Goal: Information Seeking & Learning: Learn about a topic

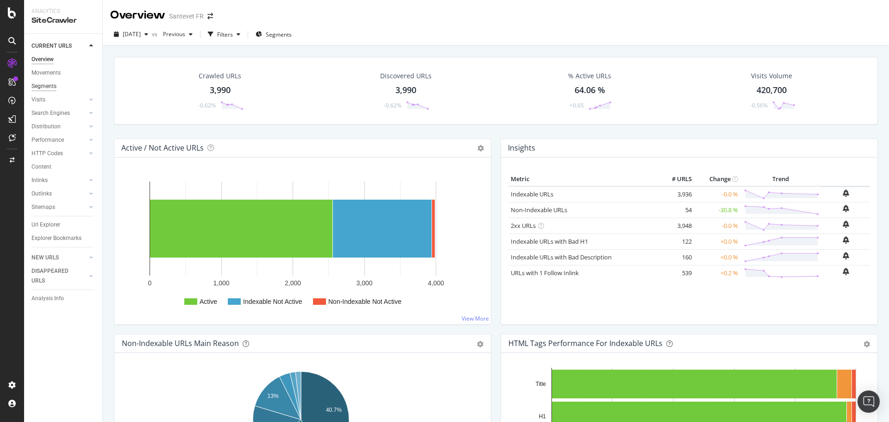
click at [52, 85] on div "Segments" at bounding box center [43, 86] width 25 height 10
click at [52, 72] on div "Movements" at bounding box center [45, 73] width 29 height 10
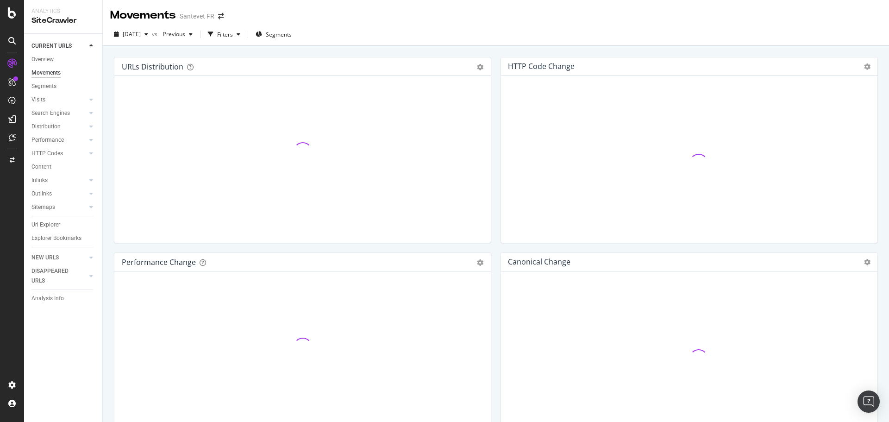
click at [52, 72] on div "Movements" at bounding box center [45, 73] width 29 height 10
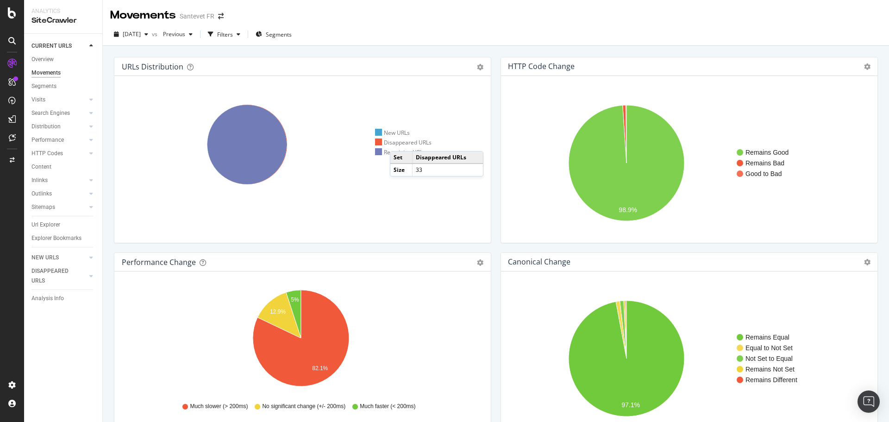
click at [399, 142] on div "Disappeared URLs" at bounding box center [403, 142] width 57 height 8
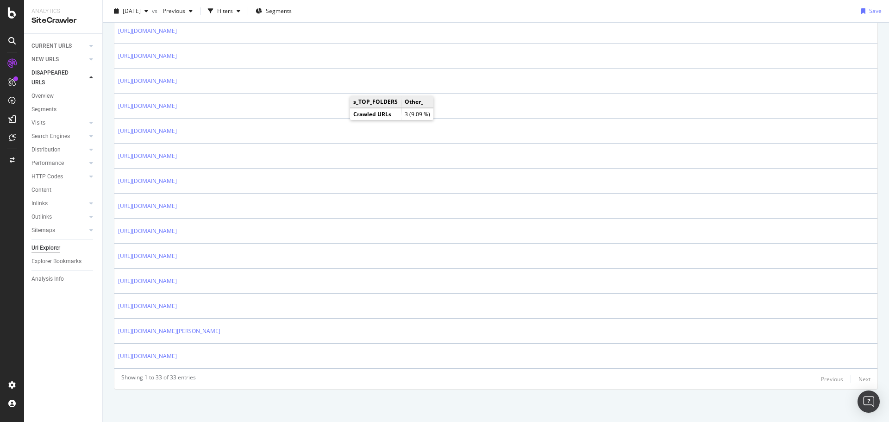
scroll to position [688, 0]
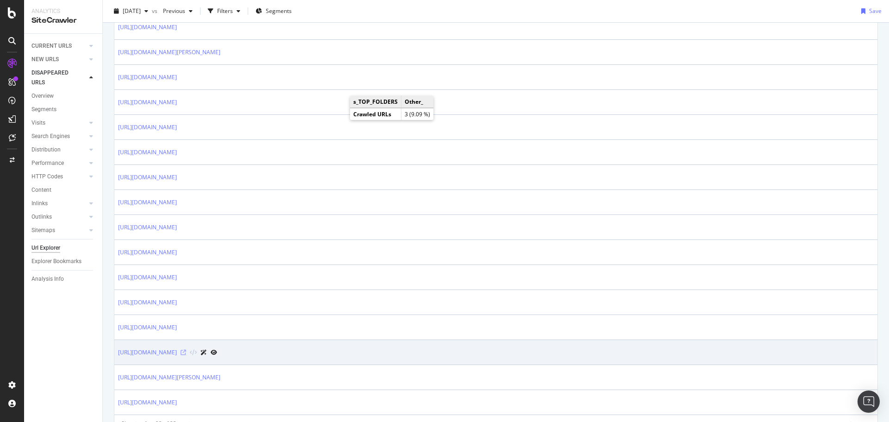
click at [186, 353] on icon at bounding box center [184, 353] width 6 height 6
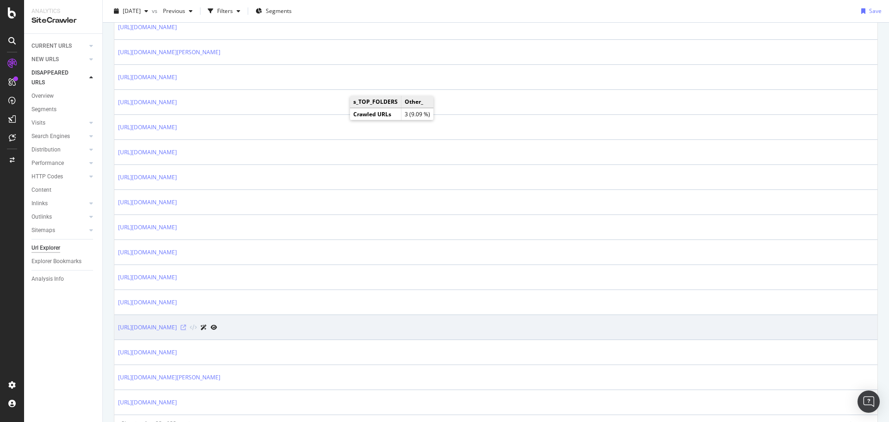
click at [186, 325] on icon at bounding box center [184, 328] width 6 height 6
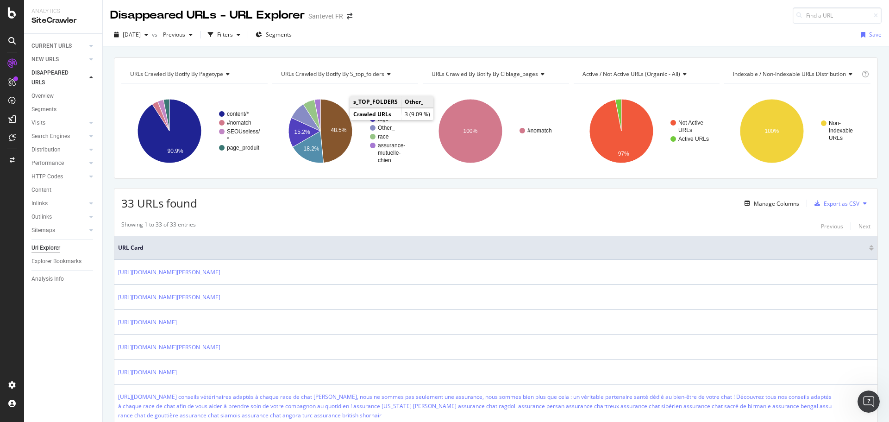
scroll to position [0, 0]
drag, startPoint x: 61, startPoint y: 44, endPoint x: 356, endPoint y: 138, distance: 309.5
click at [61, 44] on div "CURRENT URLS" at bounding box center [51, 46] width 40 height 10
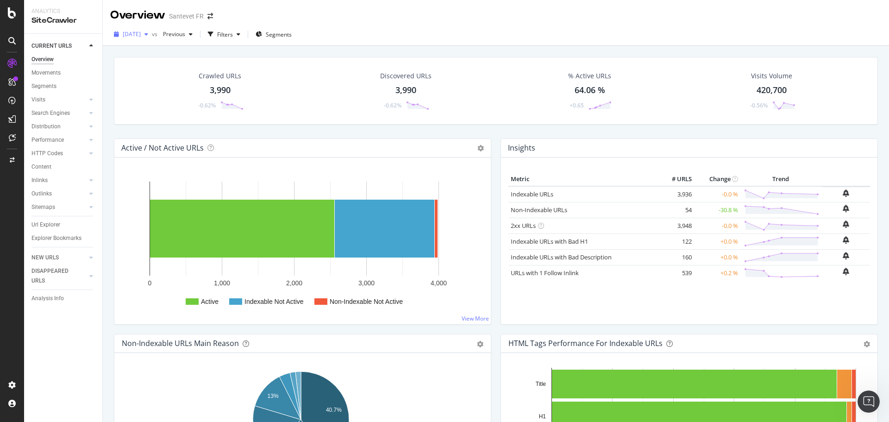
click at [133, 36] on span "2025 Aug. 31st" at bounding box center [132, 34] width 18 height 8
click at [193, 69] on div "4.0K URLs" at bounding box center [193, 68] width 25 height 8
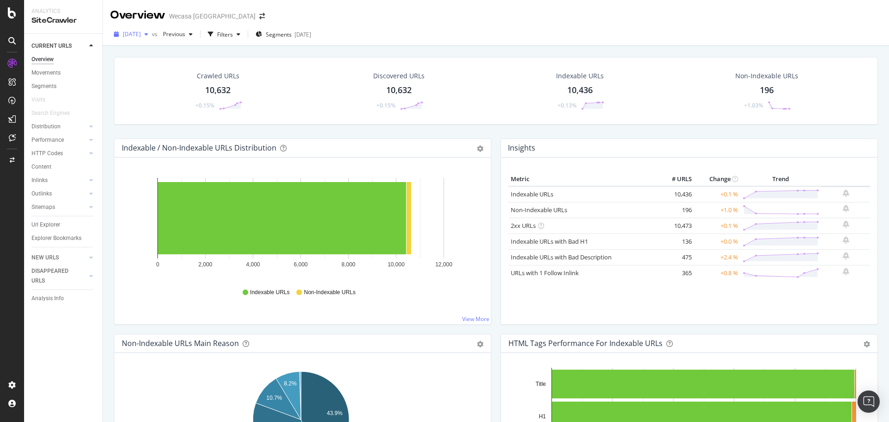
click at [147, 27] on div "2025 Aug. 31st" at bounding box center [131, 34] width 42 height 14
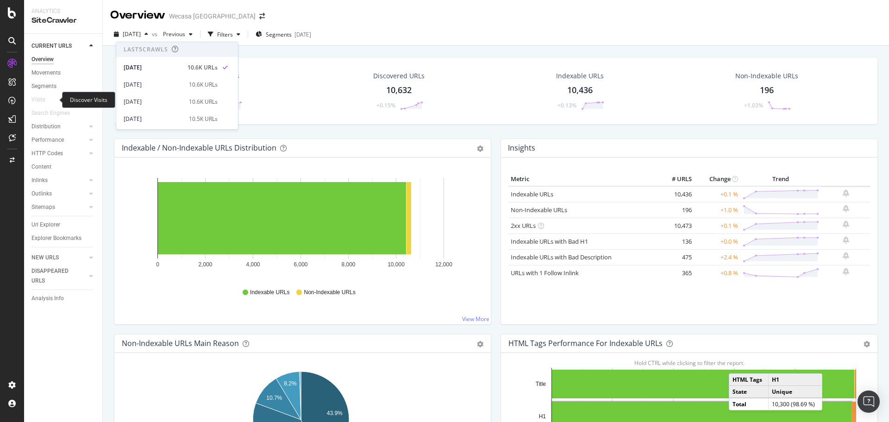
drag, startPoint x: 37, startPoint y: 100, endPoint x: 275, endPoint y: 147, distance: 243.2
click at [37, 100] on div "Visits" at bounding box center [38, 100] width 14 height 10
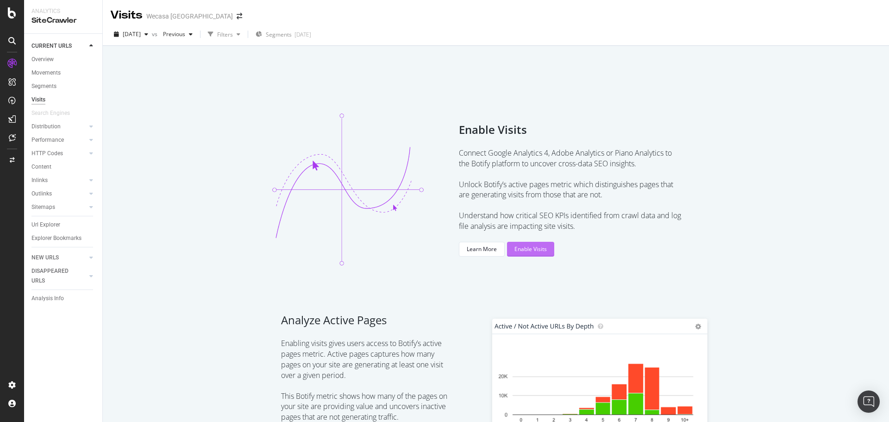
click at [530, 244] on div "Enable Visits" at bounding box center [530, 249] width 32 height 14
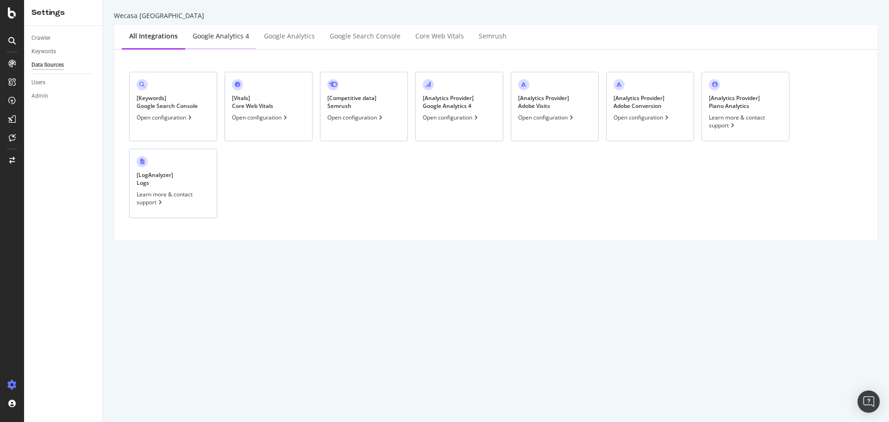
click at [238, 37] on div "Google Analytics 4" at bounding box center [221, 35] width 56 height 9
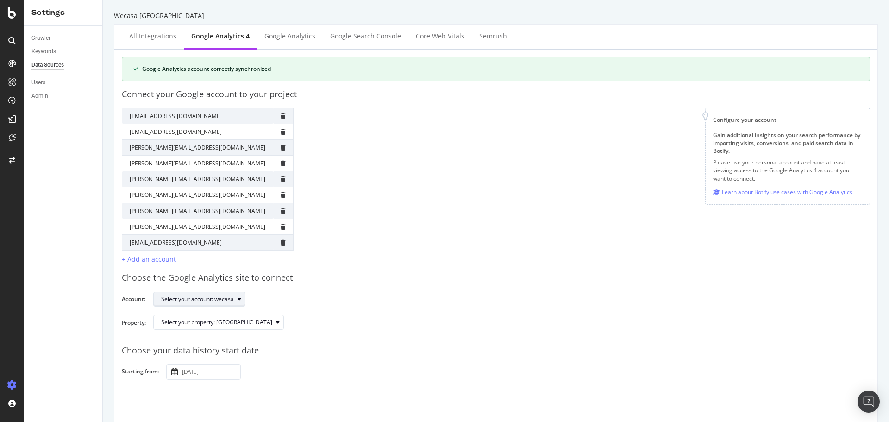
click at [240, 298] on icon "button" at bounding box center [240, 299] width 4 height 6
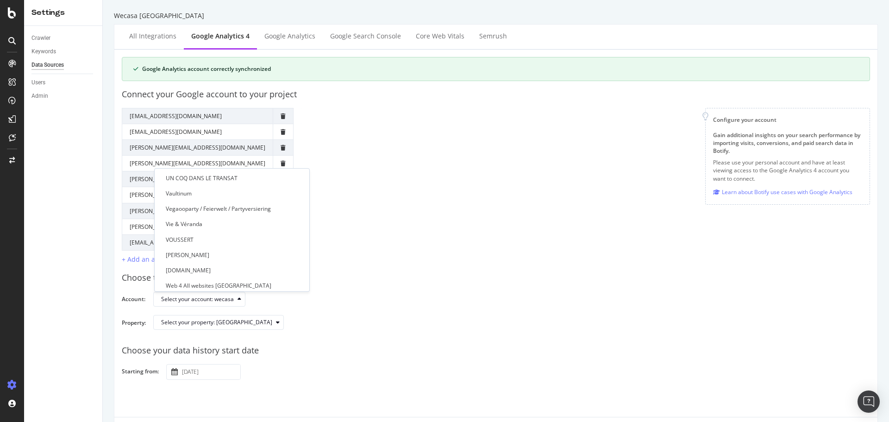
scroll to position [2883, 0]
click at [388, 272] on div "Choose the Google Analytics site to connect" at bounding box center [496, 278] width 748 height 12
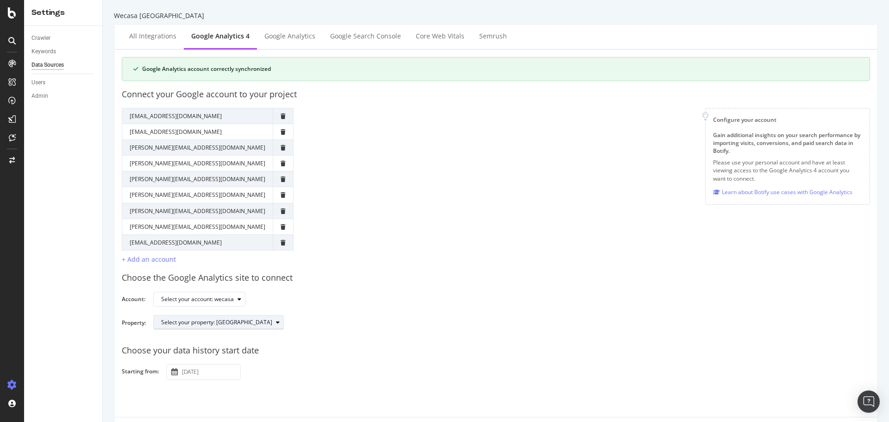
click at [276, 323] on icon "button" at bounding box center [278, 322] width 4 height 6
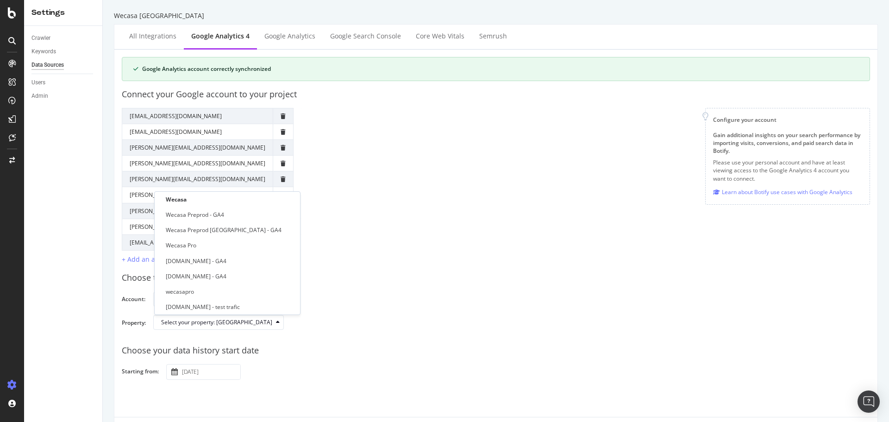
click at [453, 266] on div "Choose the Google Analytics site to connect Account: Select your account: wecas…" at bounding box center [496, 300] width 748 height 73
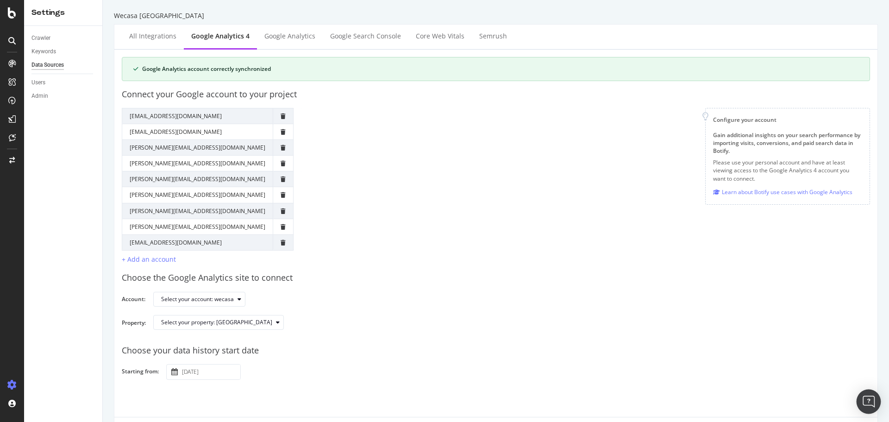
click at [866, 398] on img "Open Intercom Messenger" at bounding box center [869, 401] width 12 height 12
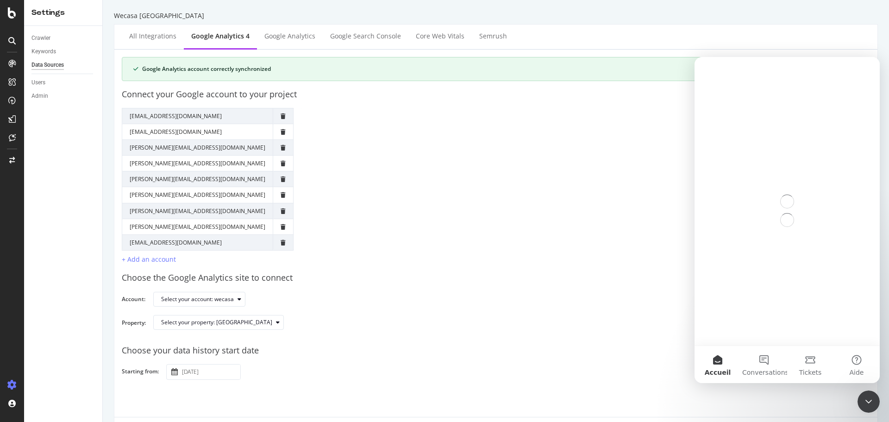
scroll to position [0, 0]
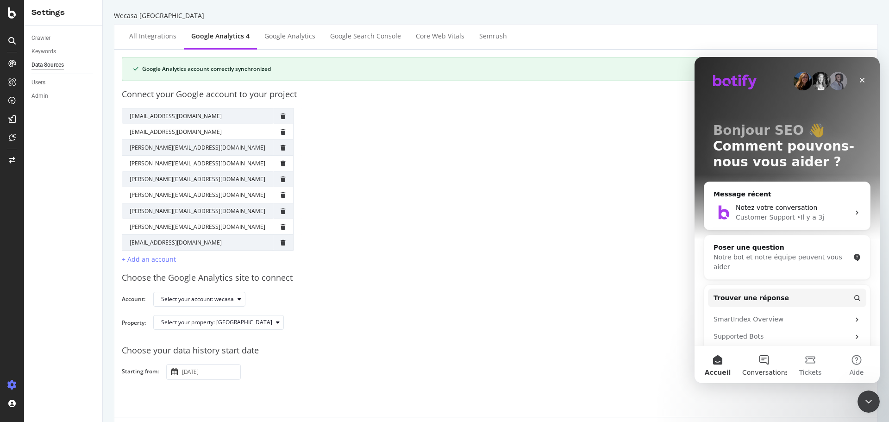
click at [763, 359] on button "Conversations" at bounding box center [764, 364] width 46 height 37
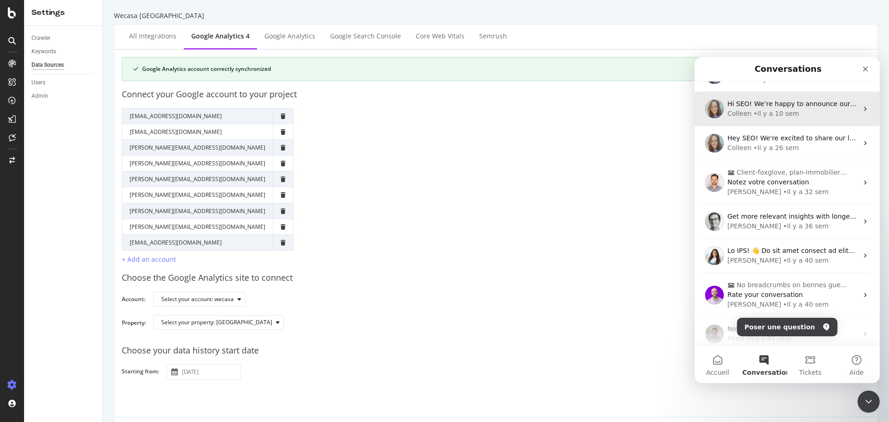
scroll to position [135, 0]
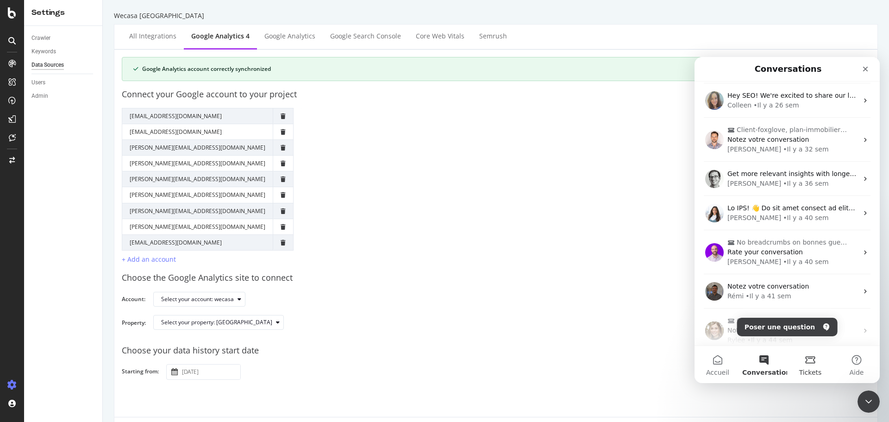
click at [800, 360] on button "Tickets" at bounding box center [810, 364] width 46 height 37
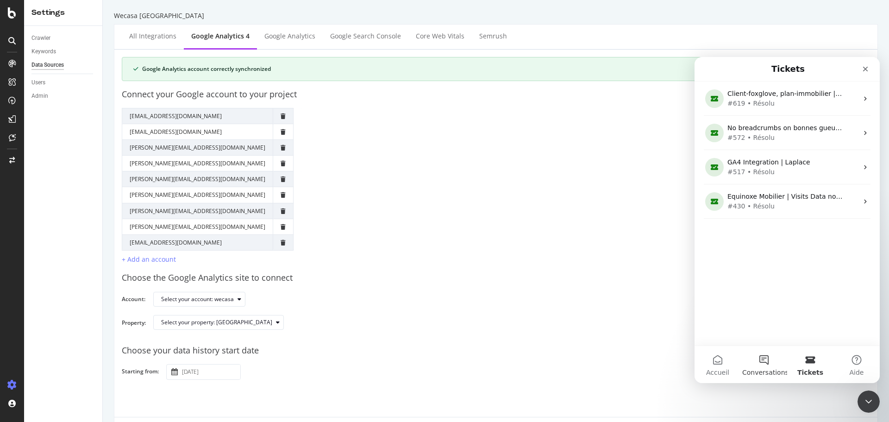
click at [760, 369] on span "Conversations" at bounding box center [765, 372] width 46 height 6
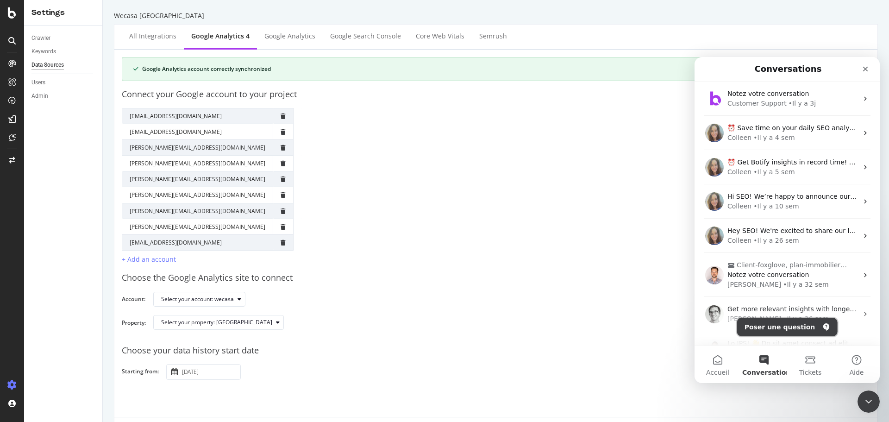
click at [787, 328] on button "Poser une question" at bounding box center [787, 327] width 100 height 19
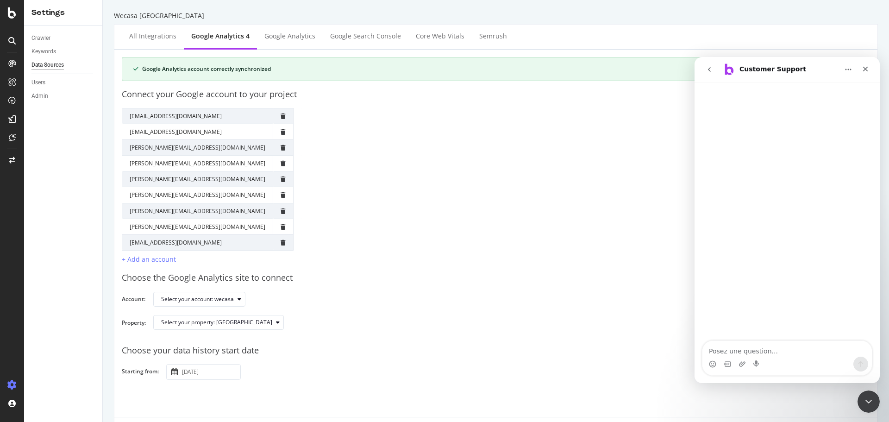
click at [785, 355] on textarea "Posez une question..." at bounding box center [786, 349] width 169 height 16
click at [759, 350] on textarea "Posez une question..." at bounding box center [786, 349] width 169 height 16
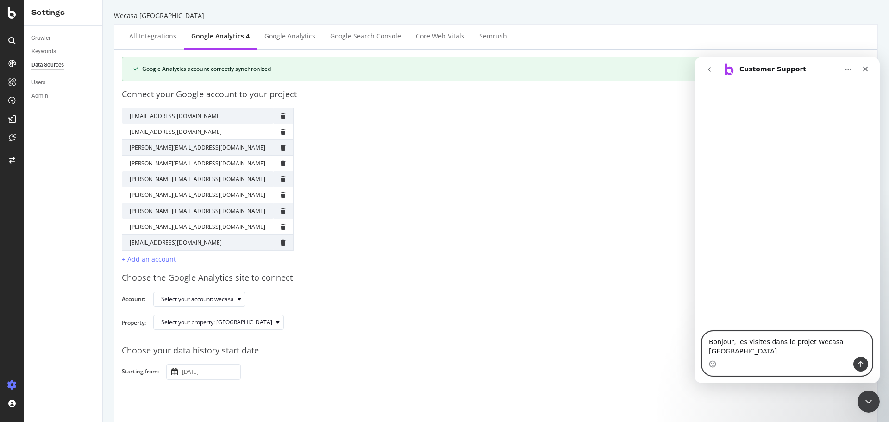
paste textarea "https://app.botify.com/foxglove-partner/wecasa-uk/"
click at [756, 350] on textarea "Bonjour, les visites dans le projet Wecasa UK https://app.botify.com/foxglove-p…" at bounding box center [786, 343] width 169 height 25
type textarea "Bonjour, les visites dans le projet Wecasa UK https://app.botify.com/foxglove-p…"
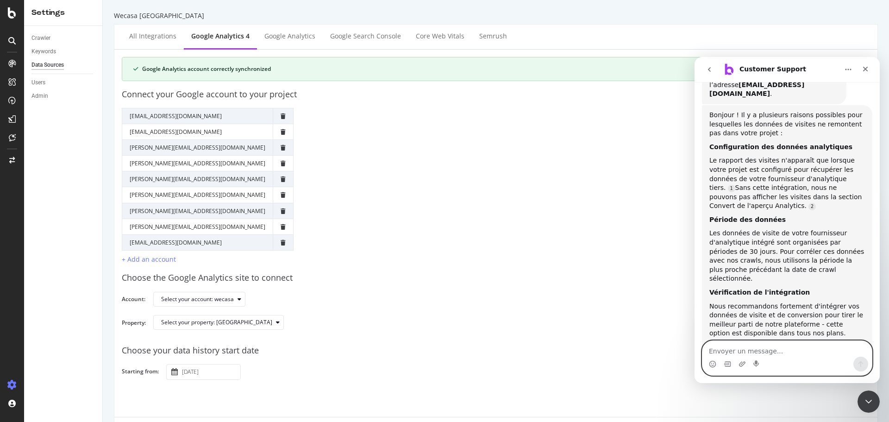
scroll to position [108, 0]
click at [784, 347] on textarea "Envoyer un message..." at bounding box center [786, 349] width 169 height 16
click at [788, 353] on textarea "Envoyer un message..." at bounding box center [786, 349] width 169 height 16
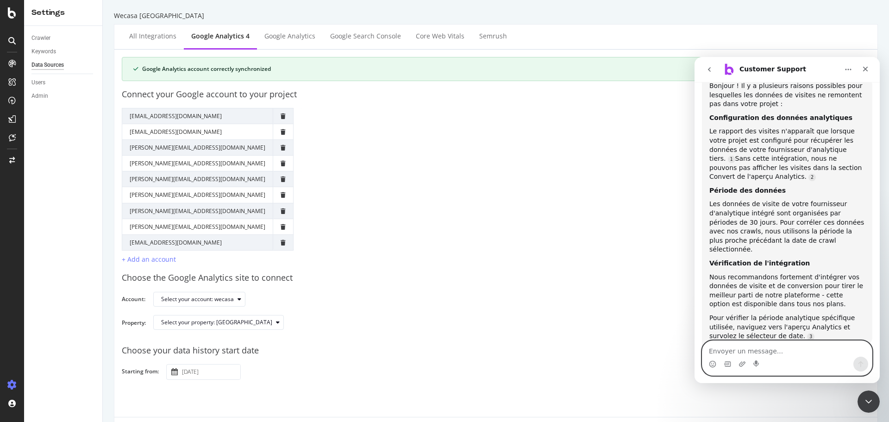
scroll to position [148, 0]
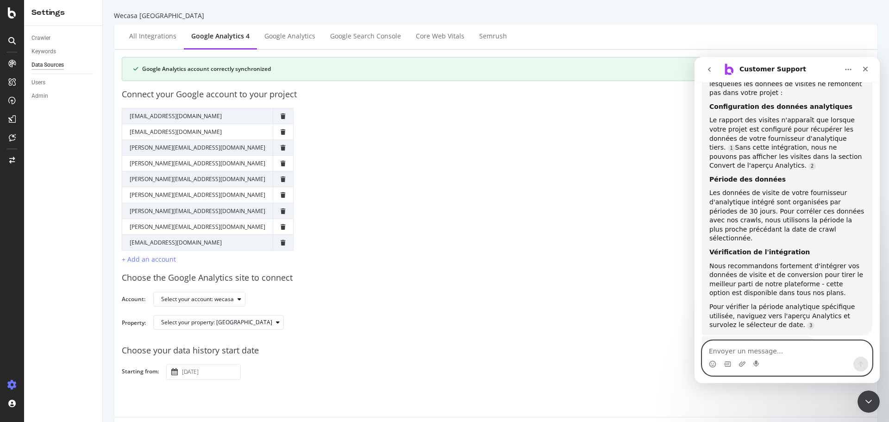
click at [800, 345] on textarea "Envoyer un message..." at bounding box center [786, 349] width 169 height 16
click at [808, 349] on textarea "Envoyer un message..." at bounding box center [786, 349] width 169 height 16
click at [154, 40] on div "All integrations" at bounding box center [152, 35] width 47 height 9
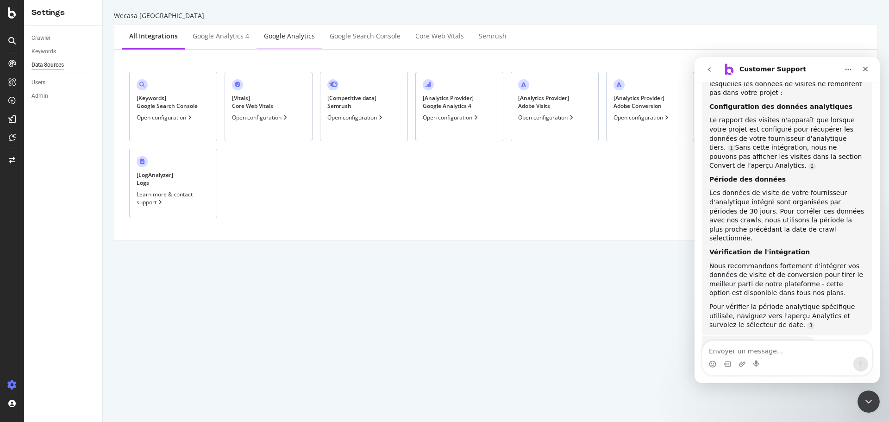
click at [289, 37] on div "Google Analytics" at bounding box center [289, 35] width 51 height 9
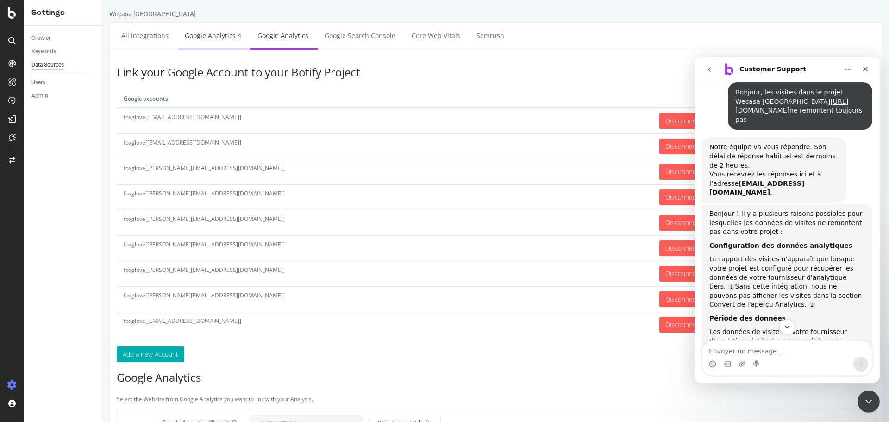
click at [214, 41] on link "Google Analytics 4" at bounding box center [213, 35] width 70 height 25
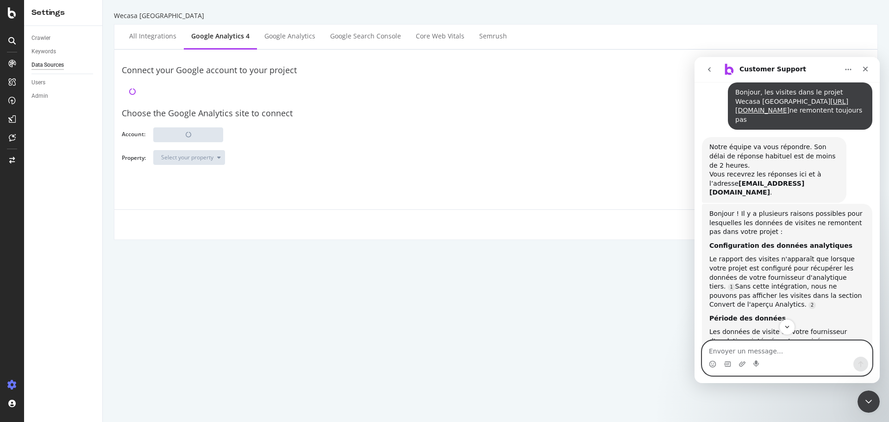
click at [819, 354] on textarea "Envoyer un message..." at bounding box center [786, 349] width 169 height 16
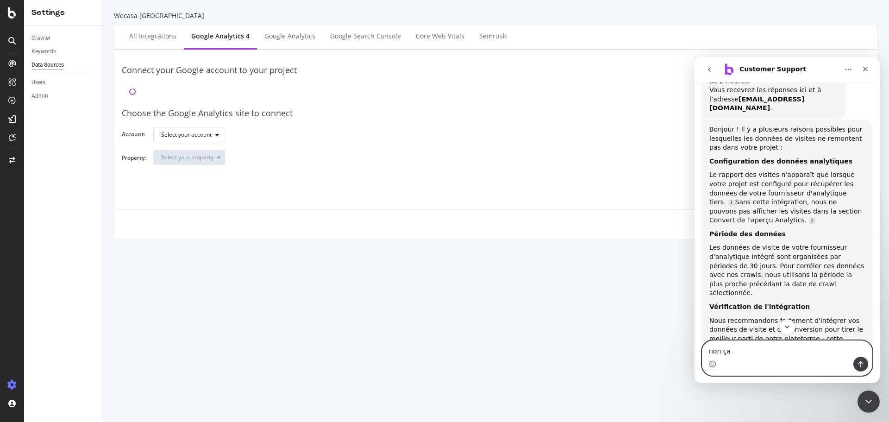
scroll to position [148, 0]
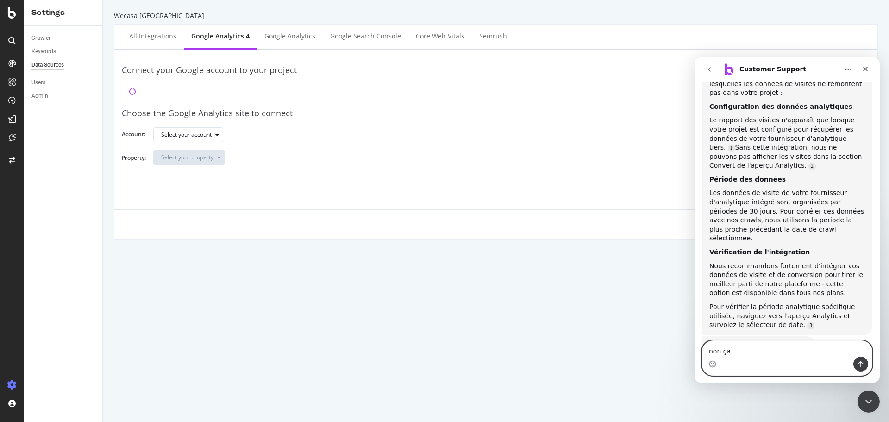
click at [776, 349] on textarea "non ça" at bounding box center [786, 349] width 169 height 16
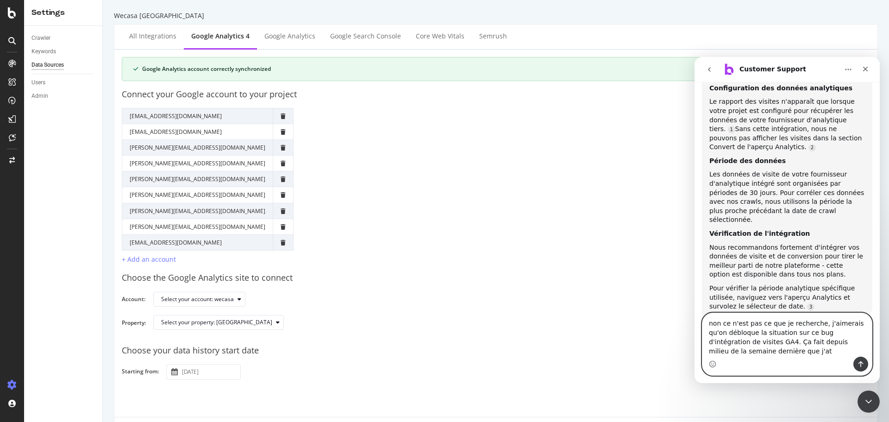
scroll to position [176, 0]
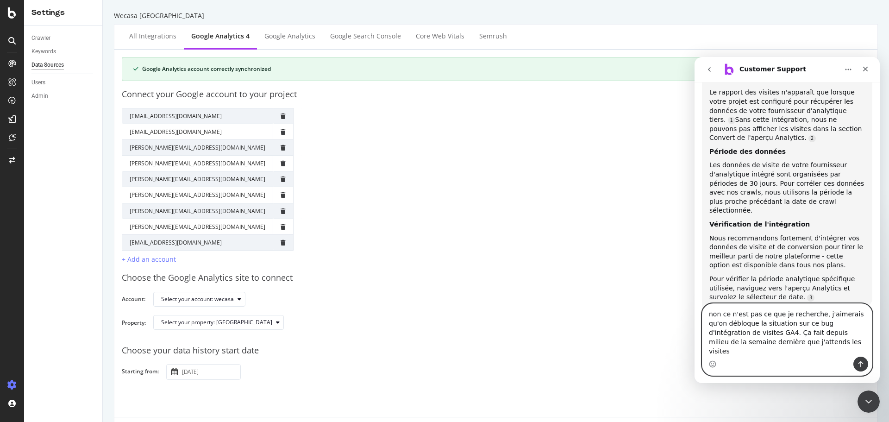
click at [779, 350] on textarea "non ce n'est pas ce que je recherche, j'aimerais qu'on débloque la situation su…" at bounding box center [786, 330] width 169 height 53
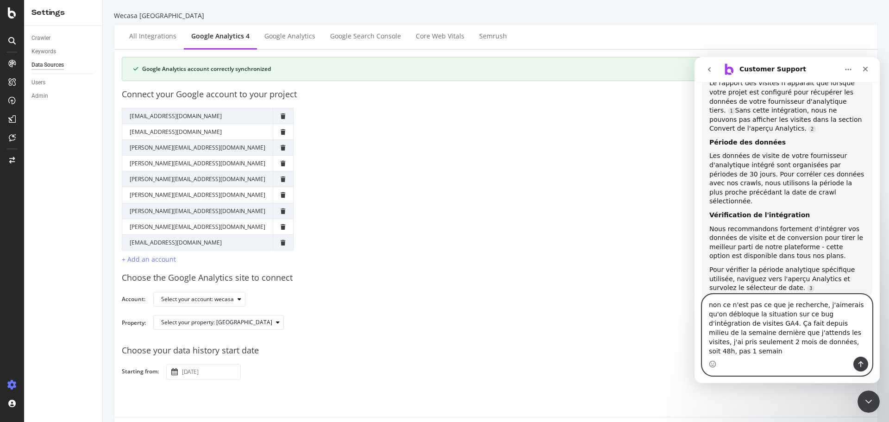
type textarea "non ce n'est pas ce que je recherche, j'aimerais qu'on débloque la situation su…"
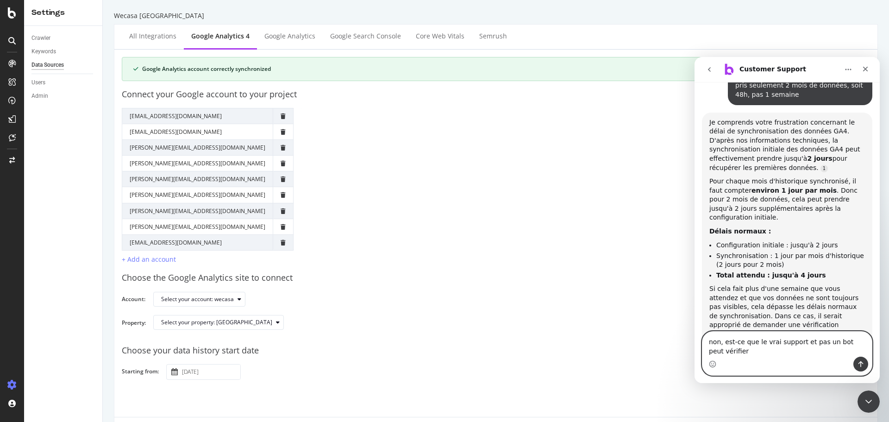
scroll to position [491, 0]
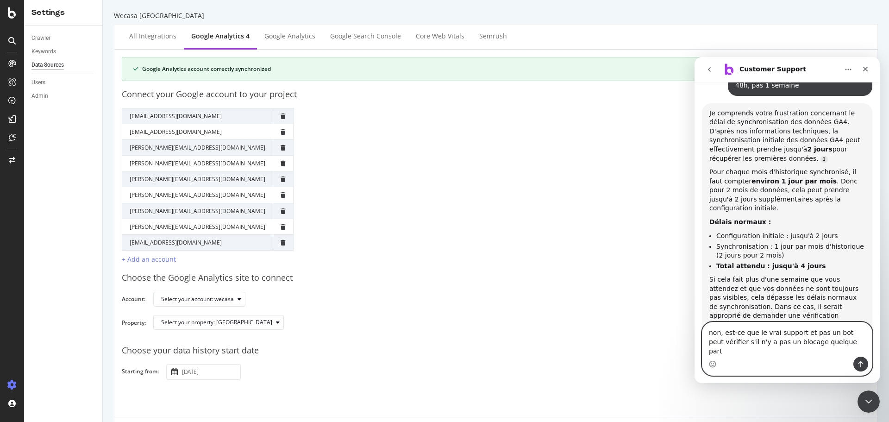
type textarea "non, est-ce que le vrai support et pas un bot peut vérifier s'il n'y a pas un b…"
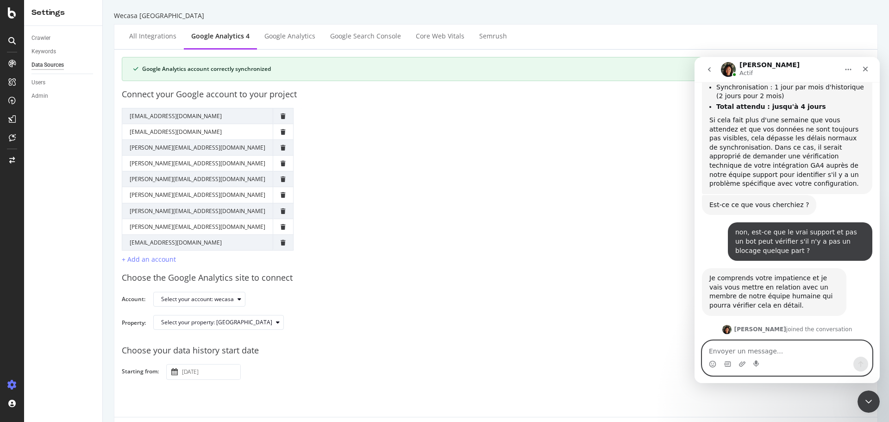
scroll to position [653, 0]
click at [809, 355] on textarea "Envoyer un message..." at bounding box center [786, 349] width 169 height 16
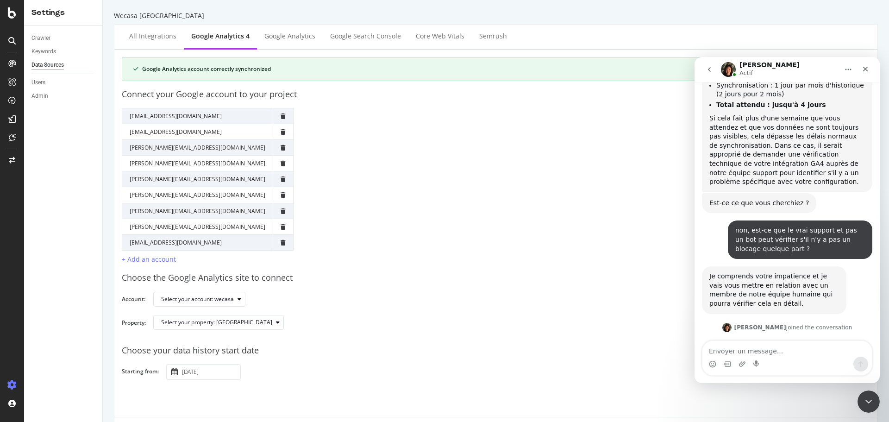
click at [787, 375] on img "Jenny dit…" at bounding box center [771, 377] width 124 height 4
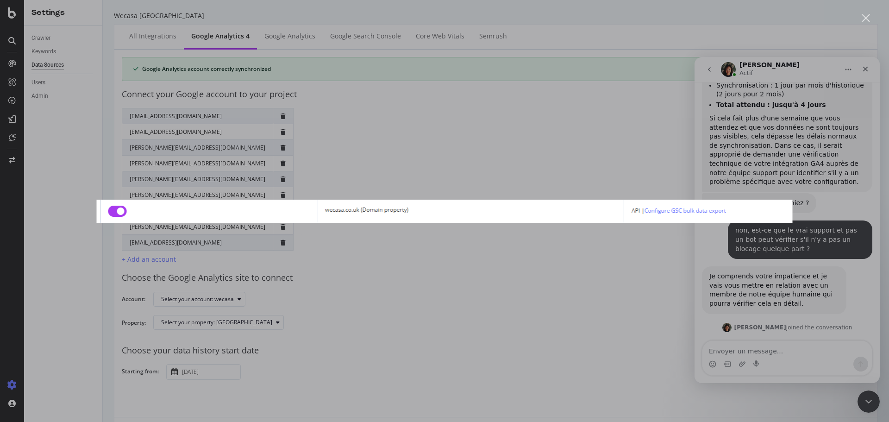
click at [787, 314] on div "Intercom Messenger" at bounding box center [444, 211] width 889 height 422
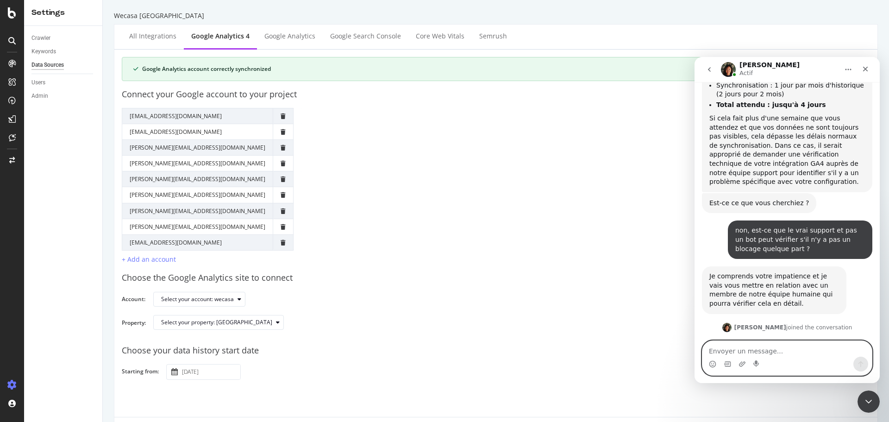
click at [788, 351] on textarea "Envoyer un message..." at bounding box center [786, 349] width 169 height 16
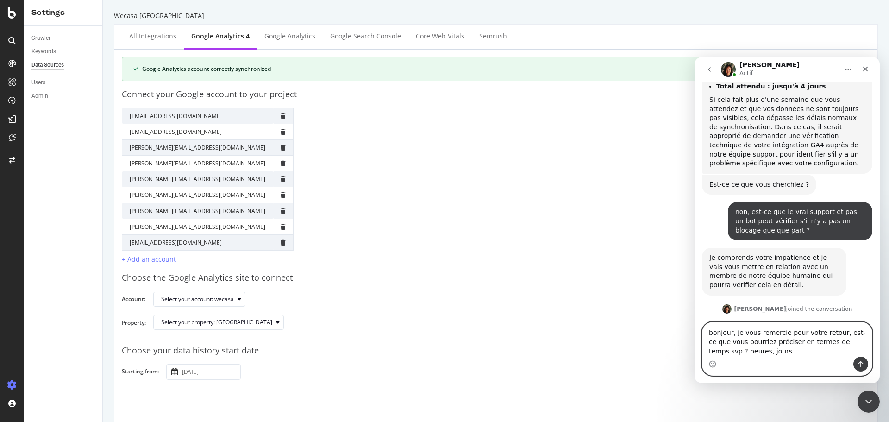
type textarea "bonjour, je vous remercie pour votre retour, est-ce que vous pourriez préciser …"
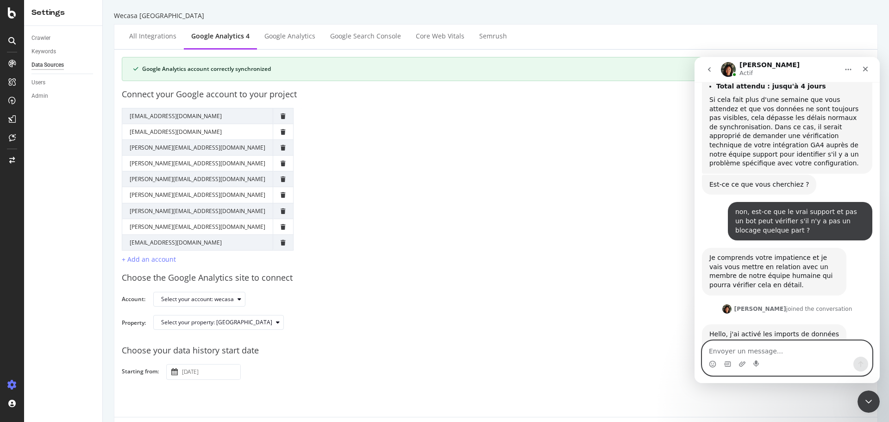
scroll to position [699, 0]
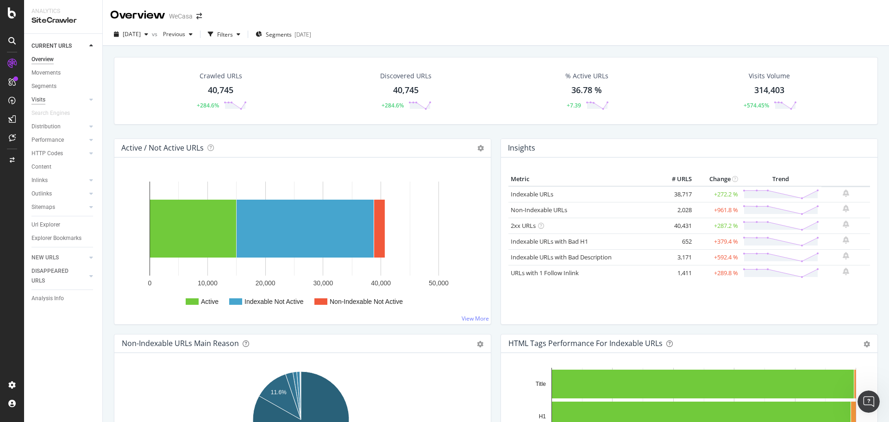
click at [39, 100] on div "Visits" at bounding box center [38, 100] width 14 height 10
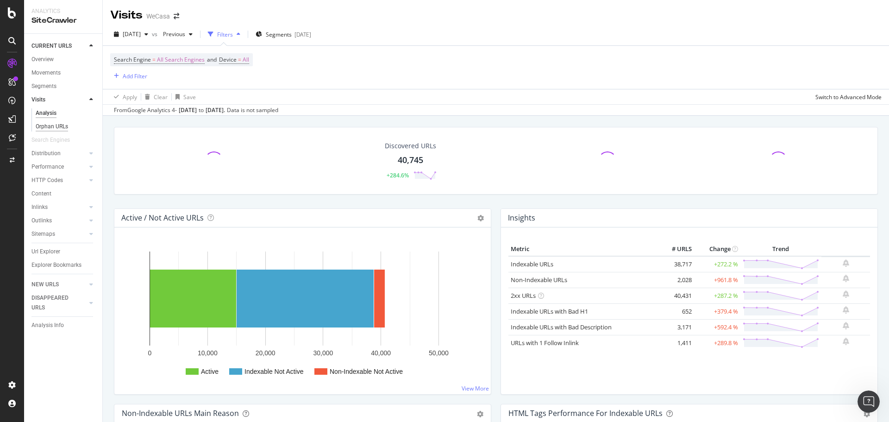
click at [59, 125] on div "Orphan URLs" at bounding box center [52, 127] width 32 height 10
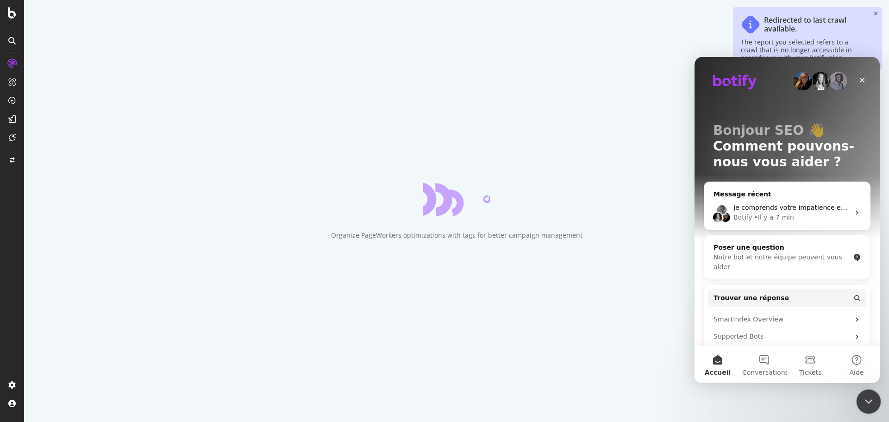
click at [866, 395] on icon "Fermer le Messenger Intercom" at bounding box center [867, 399] width 11 height 11
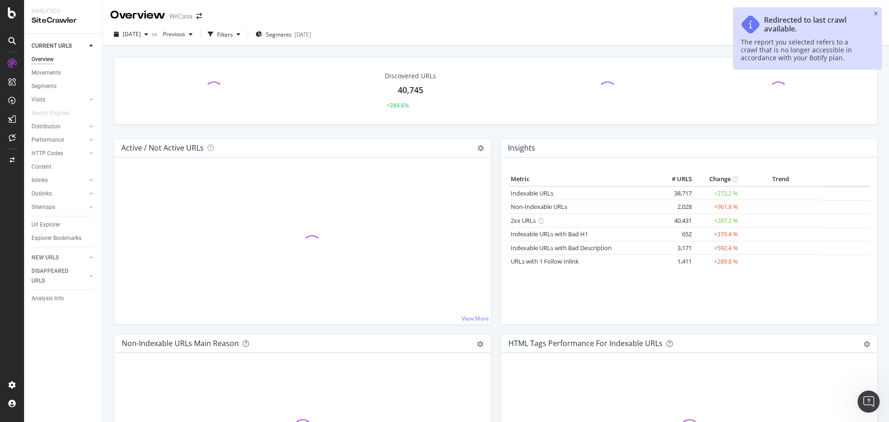
click at [876, 12] on icon "close toast" at bounding box center [876, 14] width 4 height 6
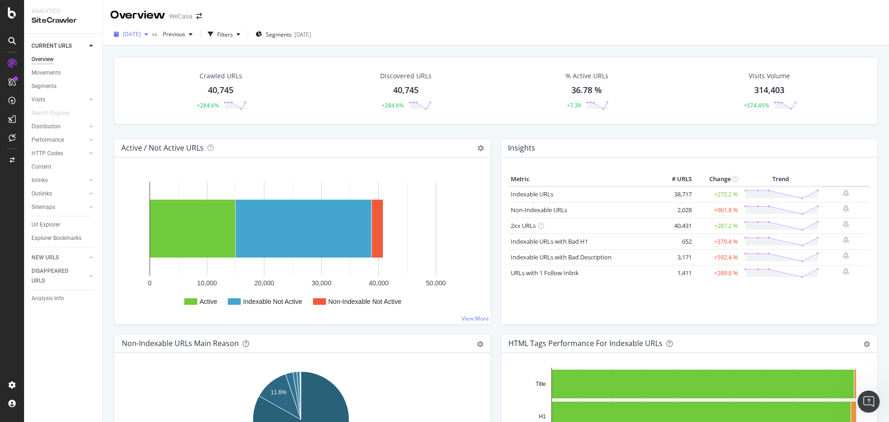
click at [141, 36] on span "[DATE]" at bounding box center [132, 34] width 18 height 8
click at [176, 89] on div "[DATE]" at bounding box center [154, 92] width 60 height 8
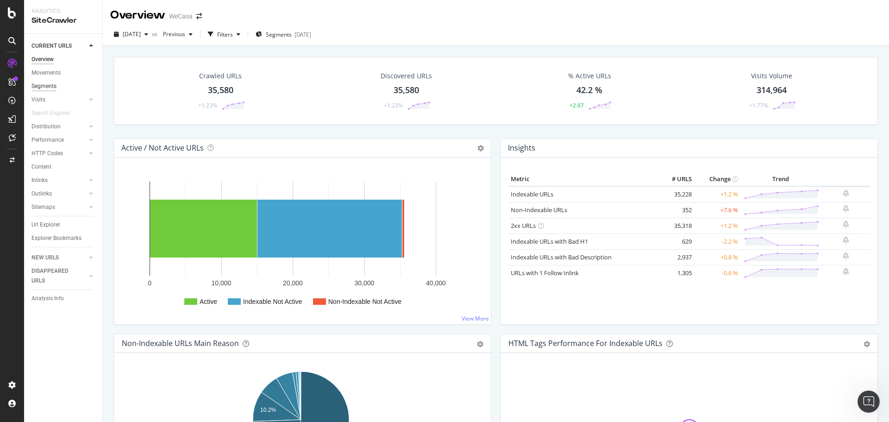
click at [49, 81] on div "Segments" at bounding box center [43, 86] width 25 height 10
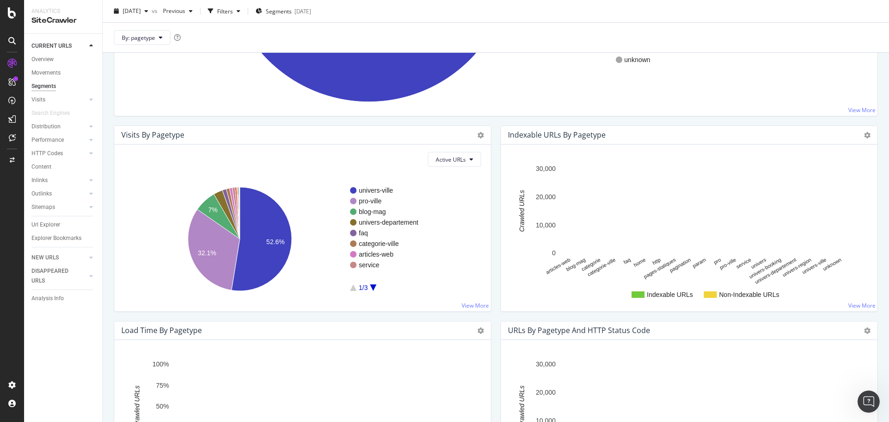
scroll to position [324, 0]
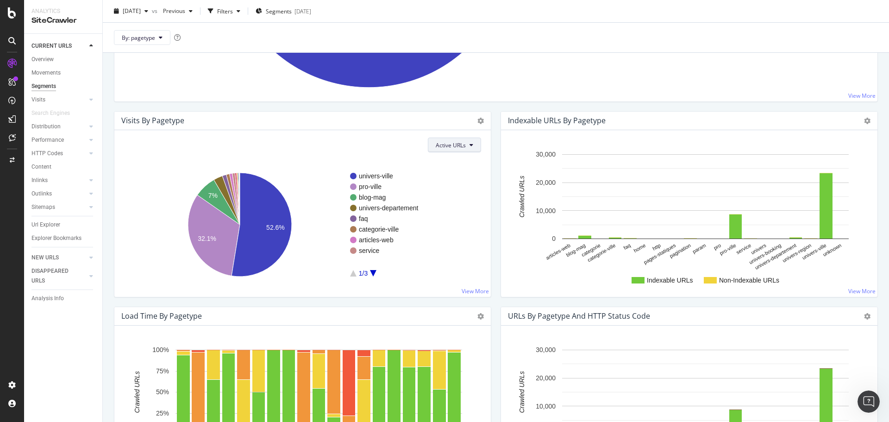
click at [449, 147] on span "Active URLs" at bounding box center [451, 145] width 30 height 8
click at [486, 156] on div "Active URLs univers-ville pro-ville blog-mag univers-departement faq categorie-…" at bounding box center [302, 213] width 376 height 167
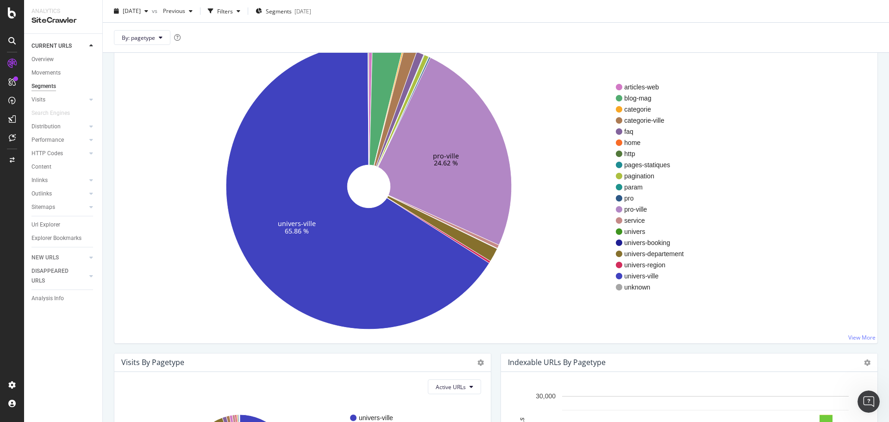
scroll to position [0, 0]
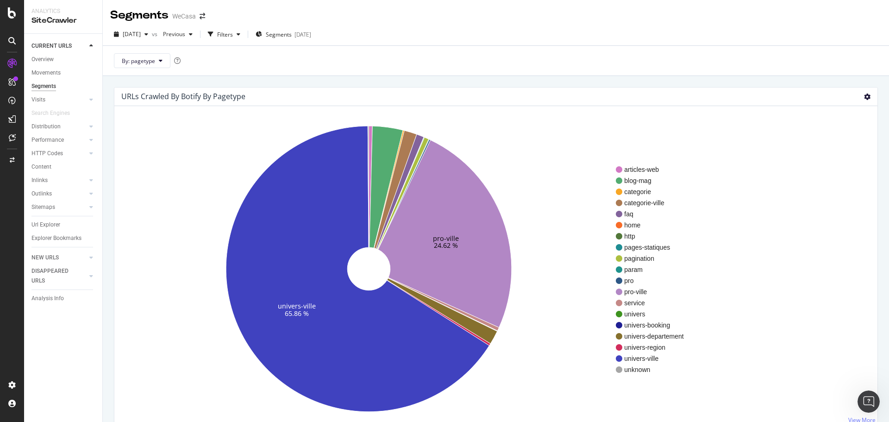
click at [864, 97] on icon at bounding box center [867, 97] width 6 height 6
click at [233, 35] on div "Filters" at bounding box center [225, 35] width 16 height 8
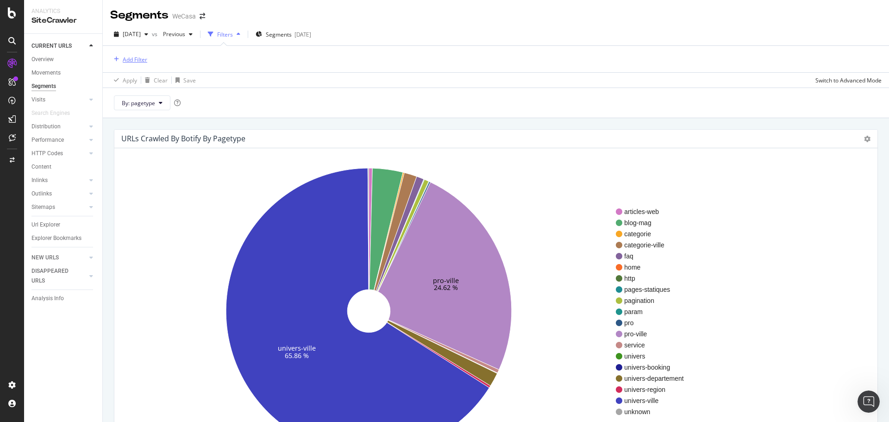
click at [146, 59] on div "Add Filter" at bounding box center [135, 60] width 25 height 8
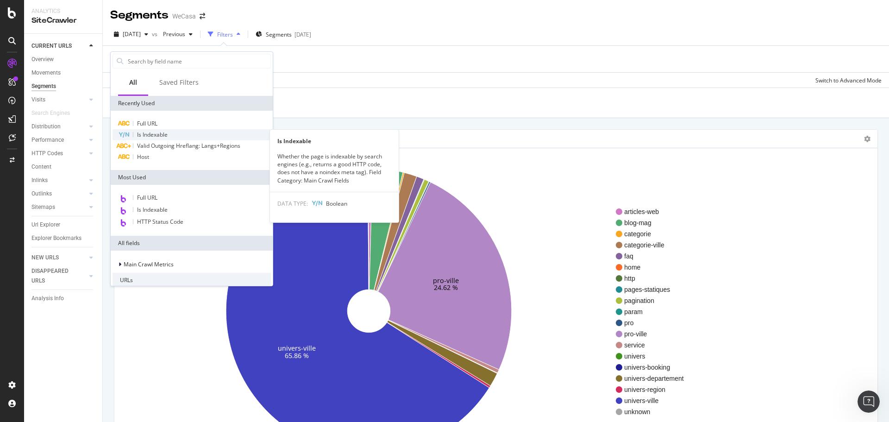
click at [152, 130] on div "Is Indexable" at bounding box center [192, 134] width 158 height 11
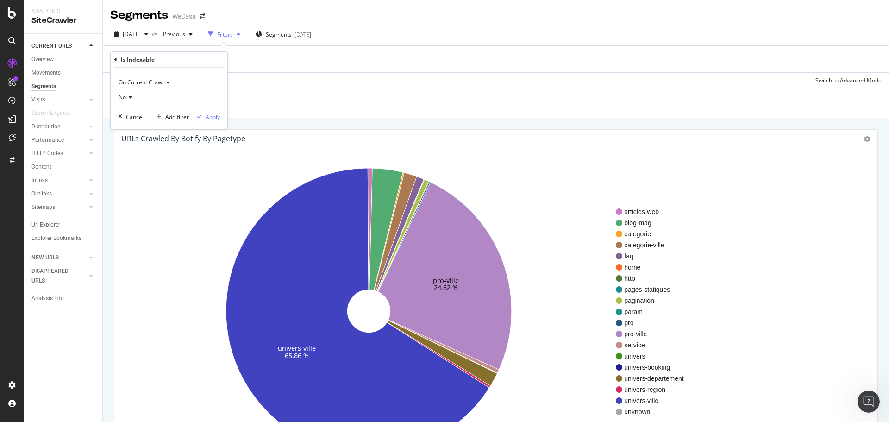
click at [211, 118] on div "Apply" at bounding box center [213, 117] width 14 height 8
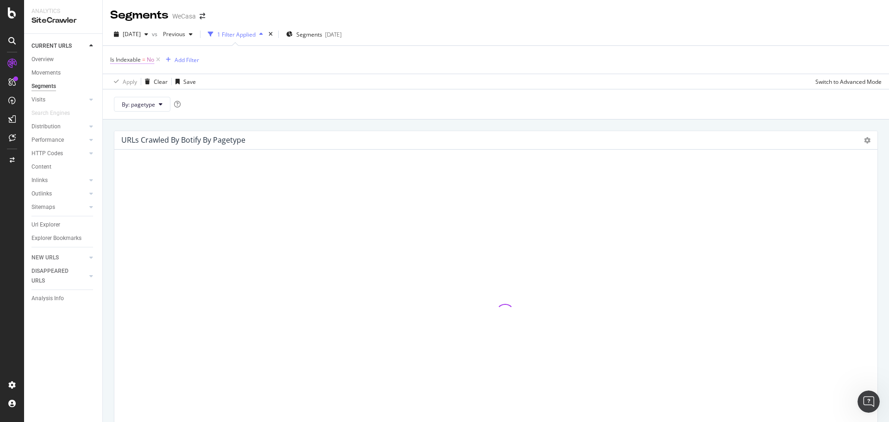
click at [144, 62] on span "=" at bounding box center [143, 60] width 3 height 8
click at [130, 94] on icon at bounding box center [129, 97] width 6 height 6
click at [142, 114] on div "Yes" at bounding box center [169, 115] width 99 height 12
click at [208, 117] on div "Apply" at bounding box center [213, 116] width 14 height 8
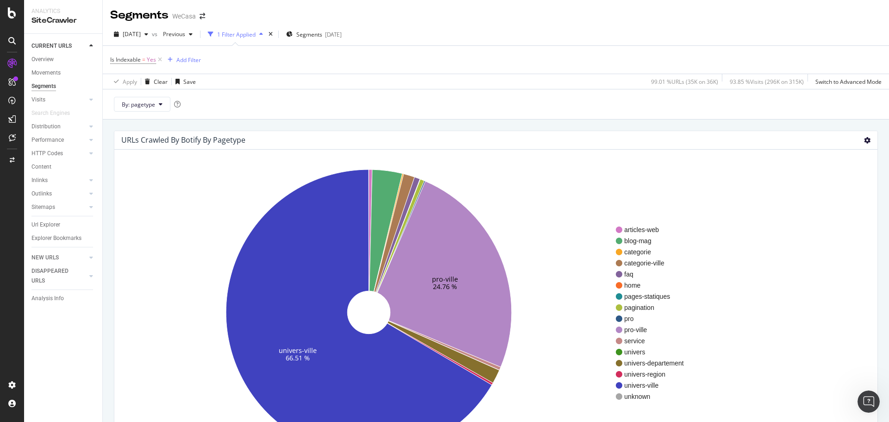
click at [864, 139] on icon at bounding box center [867, 140] width 6 height 6
click at [822, 193] on span "Table" at bounding box center [840, 190] width 74 height 13
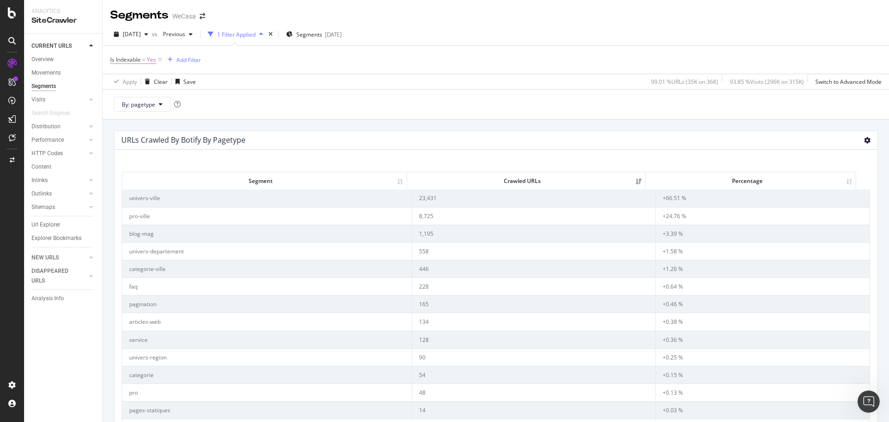
click at [864, 139] on icon at bounding box center [867, 140] width 6 height 6
click at [824, 228] on span "Export as CSV" at bounding box center [840, 225] width 74 height 13
click at [462, 283] on td "228" at bounding box center [533, 286] width 243 height 18
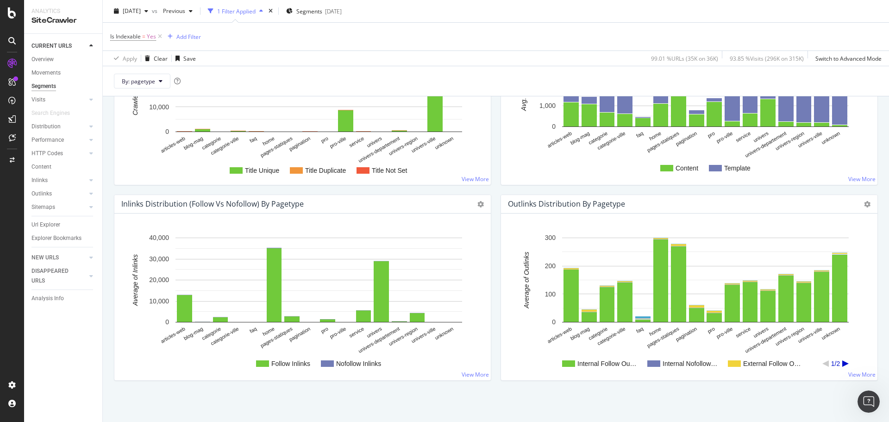
scroll to position [871, 0]
click at [478, 207] on icon at bounding box center [480, 203] width 6 height 6
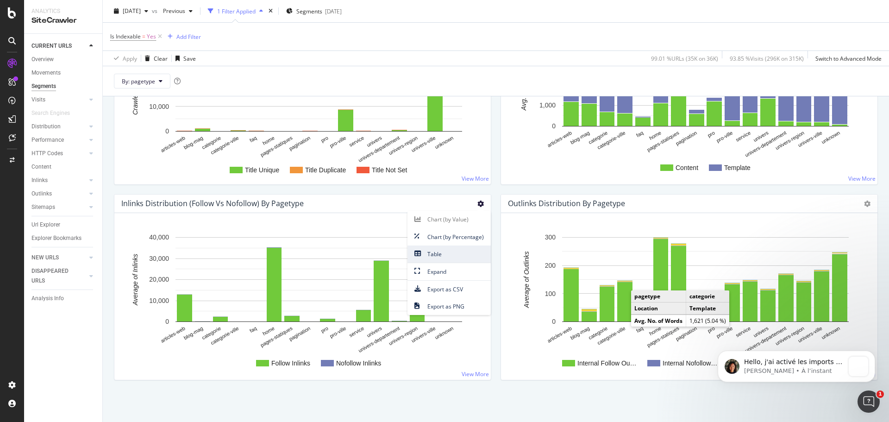
click at [445, 257] on span "Table" at bounding box center [448, 254] width 83 height 13
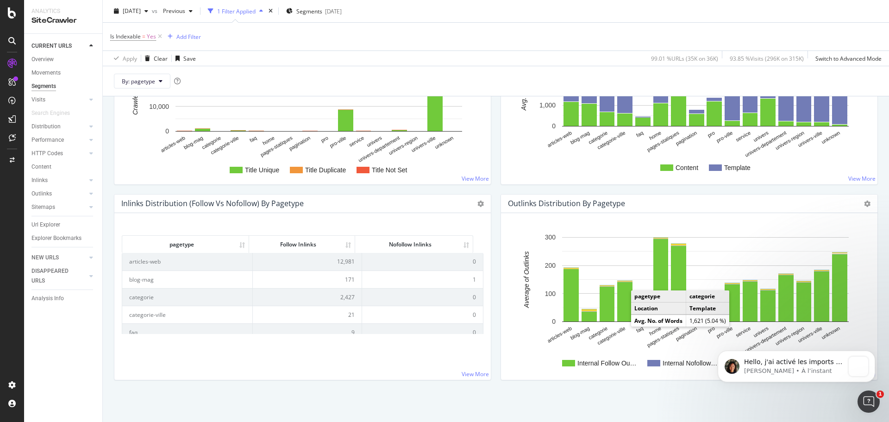
drag, startPoint x: 157, startPoint y: 239, endPoint x: 392, endPoint y: 271, distance: 236.4
click at [392, 271] on div "pagetype Follow Inlinks Nofollow Inlinks pagetype Follow Inlinks Nofollow Inlin…" at bounding box center [303, 282] width 362 height 101
click at [479, 206] on icon at bounding box center [480, 203] width 6 height 6
click at [447, 287] on span "Export as CSV" at bounding box center [448, 289] width 83 height 13
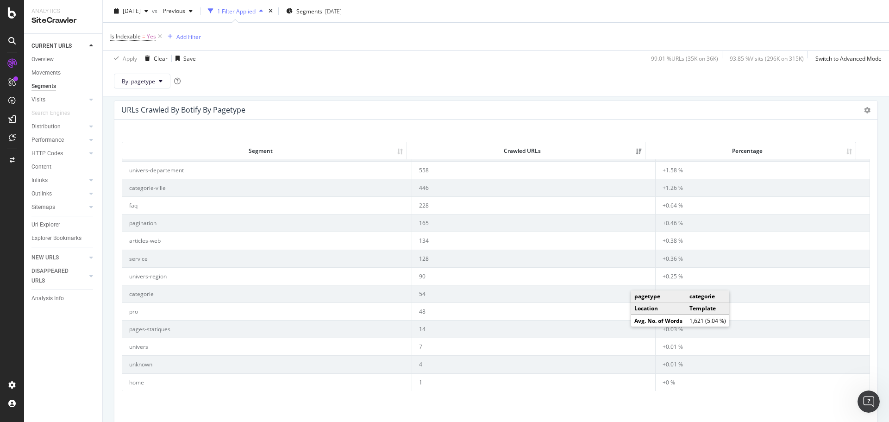
scroll to position [0, 0]
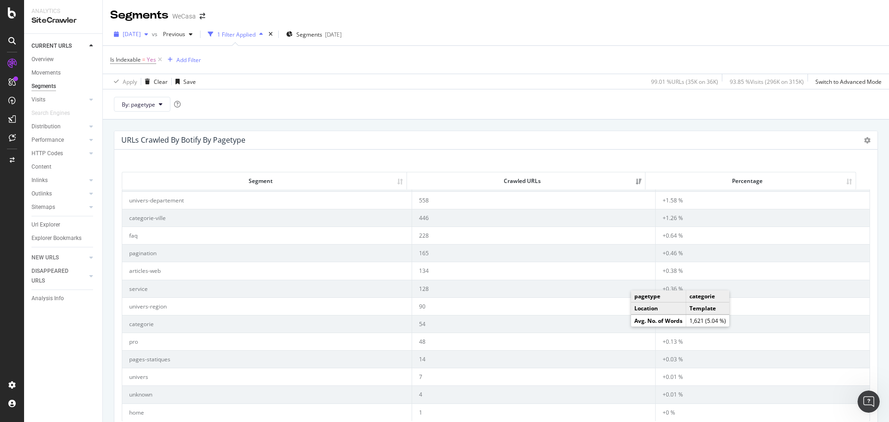
click at [139, 35] on span "[DATE]" at bounding box center [132, 34] width 18 height 8
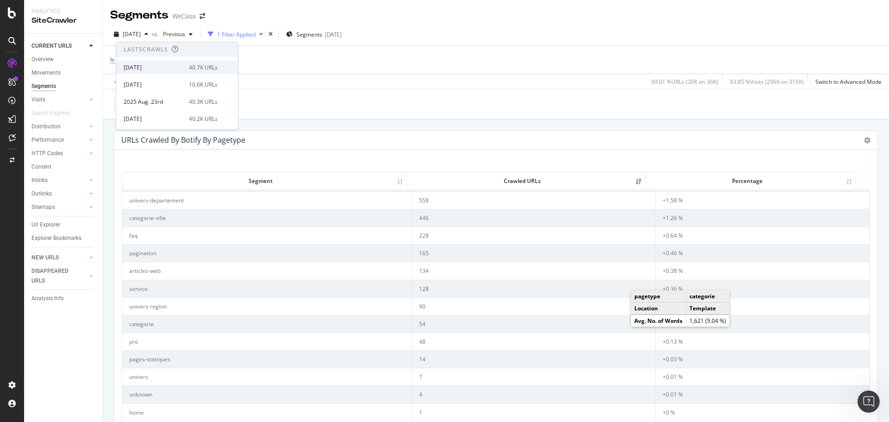
click at [183, 67] on div "[DATE]" at bounding box center [154, 67] width 60 height 8
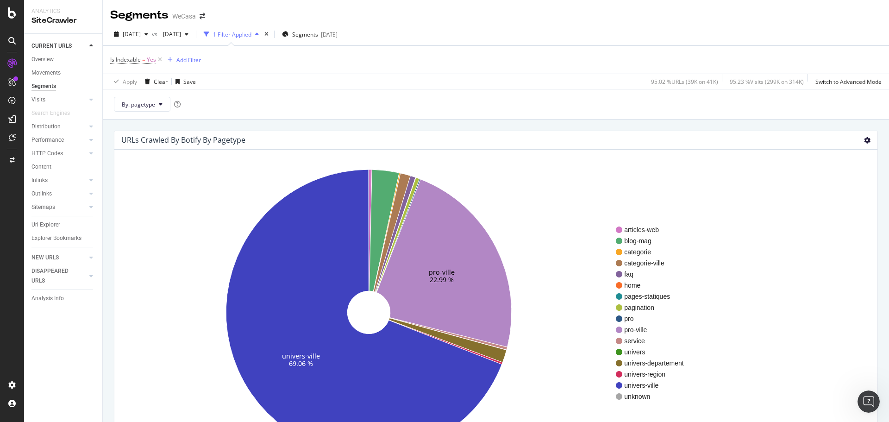
click at [864, 141] on icon at bounding box center [867, 140] width 6 height 6
click at [825, 191] on span "Table" at bounding box center [840, 190] width 74 height 13
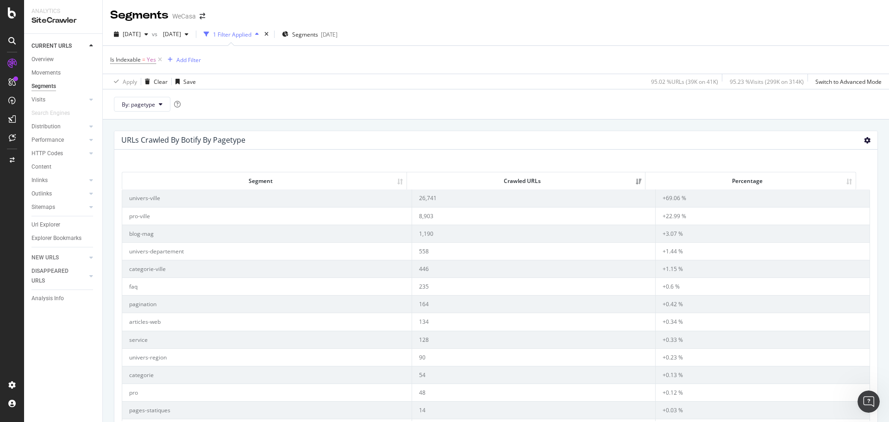
click at [864, 137] on icon at bounding box center [867, 140] width 6 height 6
click at [823, 223] on span "Export as CSV" at bounding box center [840, 225] width 74 height 13
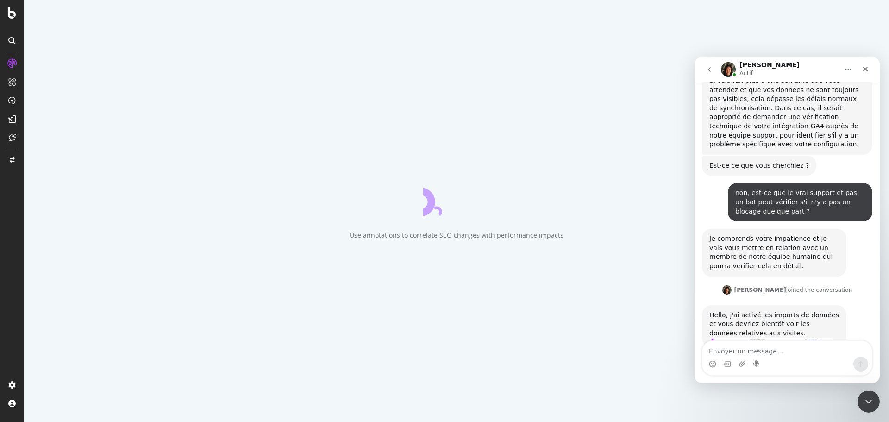
scroll to position [699, 0]
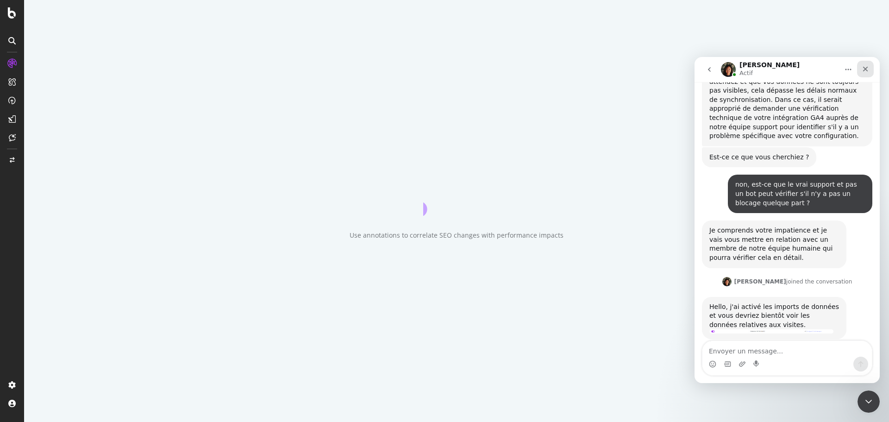
click at [868, 68] on icon "Fermer" at bounding box center [865, 68] width 7 height 7
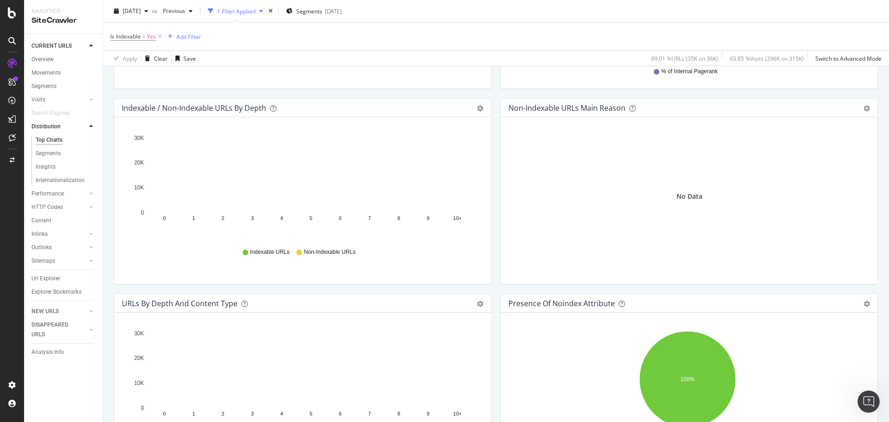
scroll to position [463, 0]
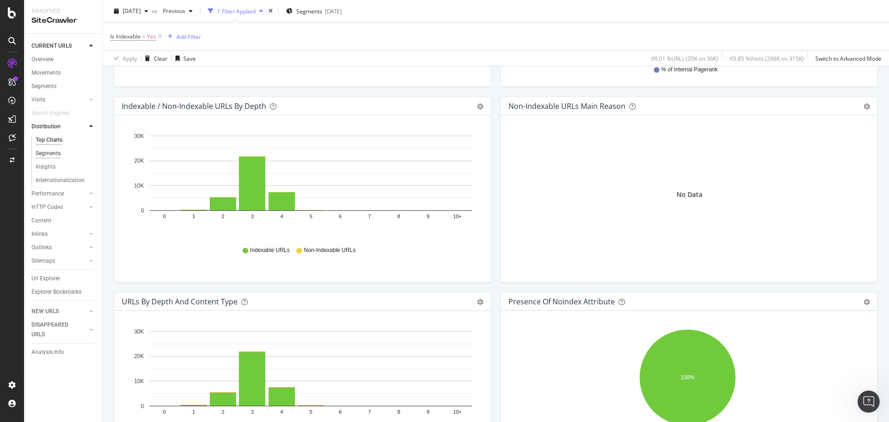
click at [49, 149] on div "Segments" at bounding box center [48, 154] width 25 height 10
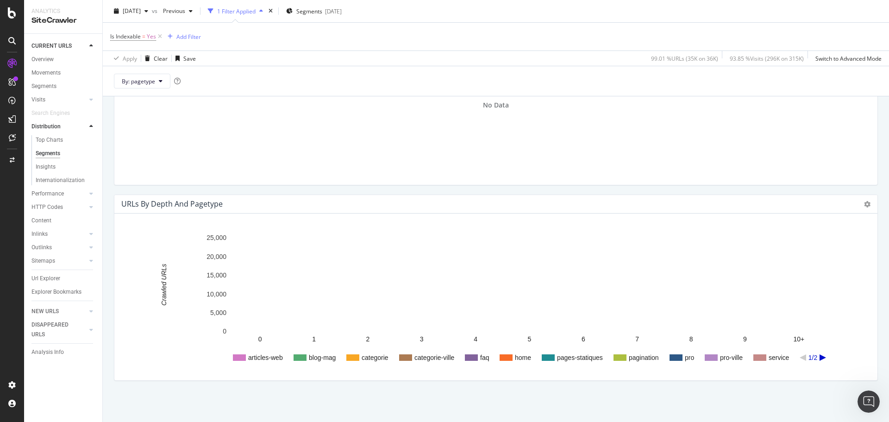
scroll to position [523, 0]
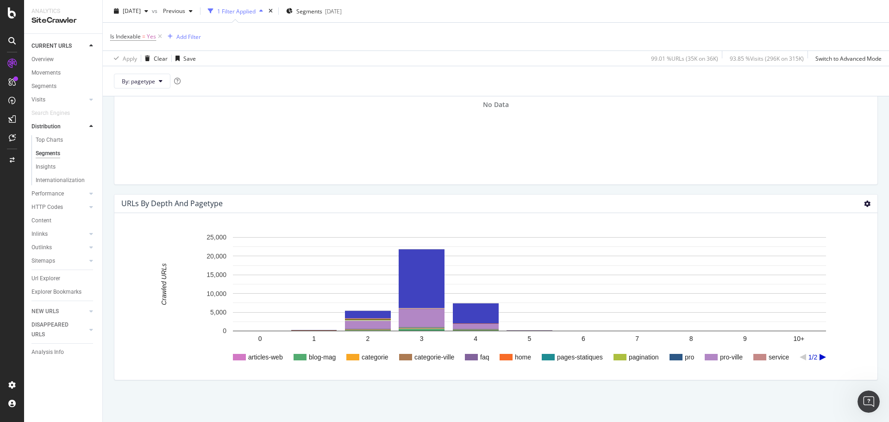
click at [864, 205] on icon at bounding box center [867, 203] width 6 height 6
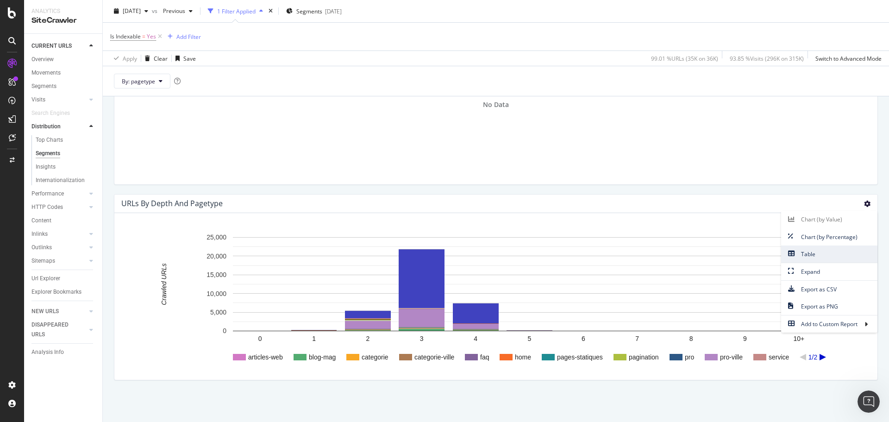
click at [828, 253] on span "Table" at bounding box center [829, 254] width 96 height 13
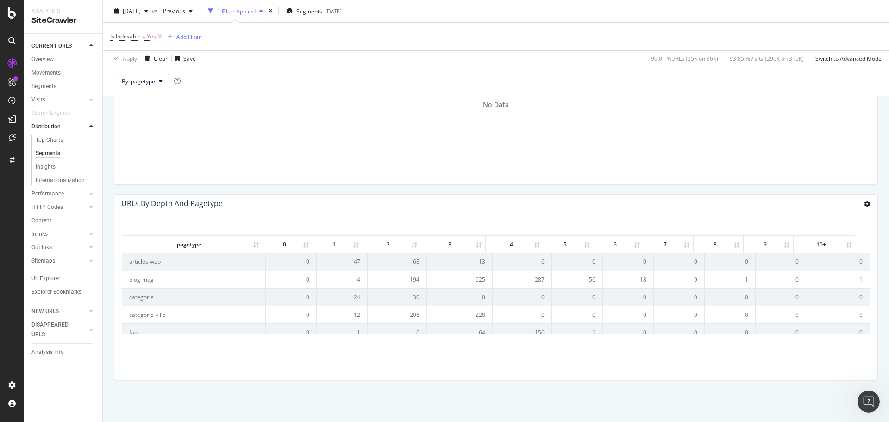
click at [864, 207] on icon at bounding box center [867, 203] width 6 height 6
click at [827, 288] on span "Export as CSV" at bounding box center [829, 289] width 96 height 13
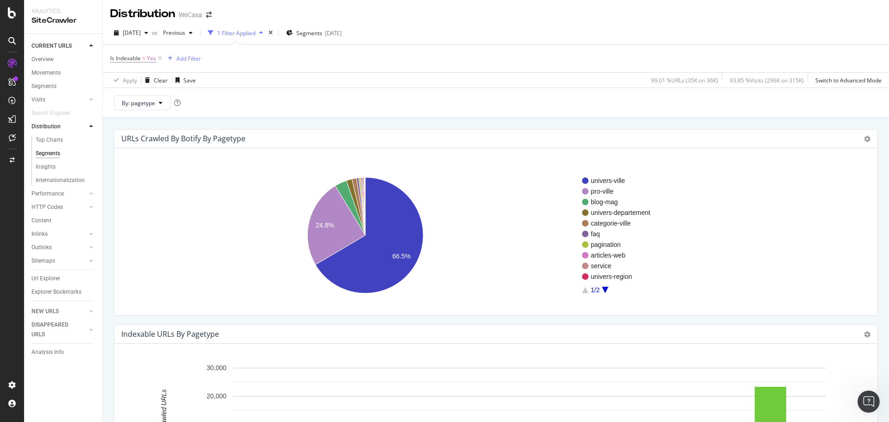
scroll to position [0, 0]
click at [46, 126] on div "Distribution" at bounding box center [45, 127] width 29 height 10
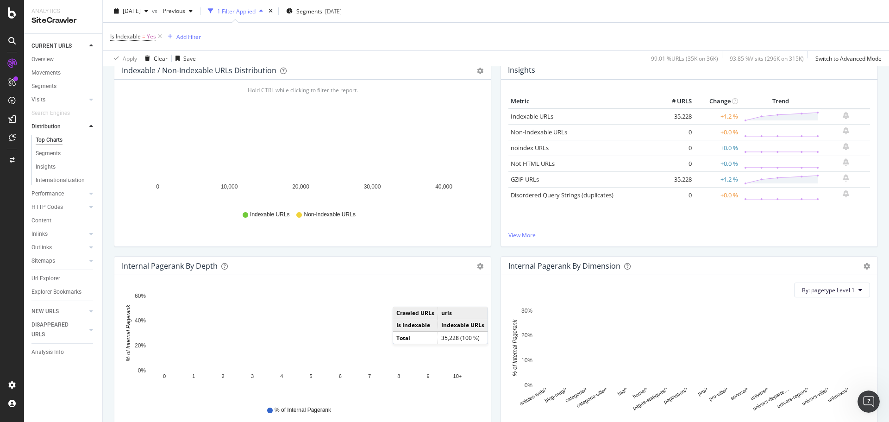
scroll to position [185, 0]
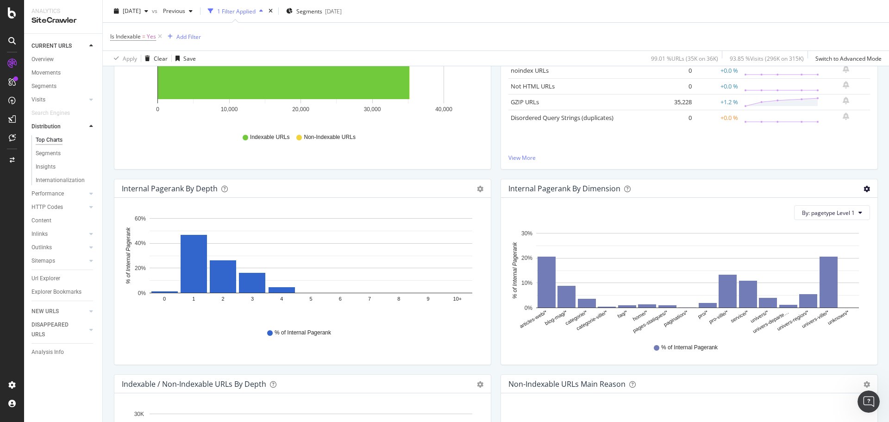
click at [863, 188] on icon "gear" at bounding box center [866, 189] width 6 height 6
click at [831, 259] on span "Export as CSV" at bounding box center [835, 258] width 84 height 13
click at [863, 186] on icon "gear" at bounding box center [866, 189] width 6 height 6
click at [839, 258] on span "Export as CSV" at bounding box center [835, 258] width 84 height 13
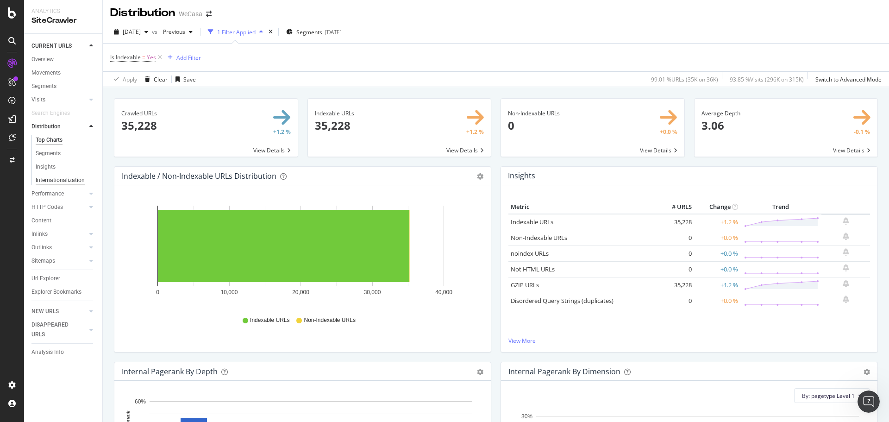
scroll to position [0, 0]
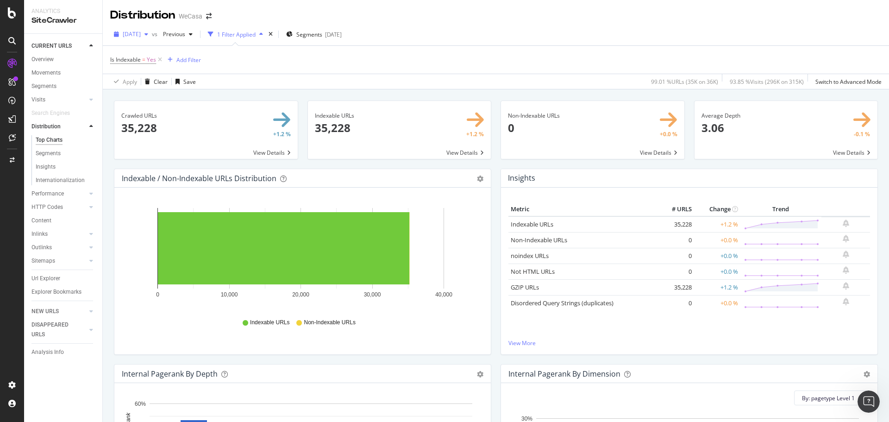
click at [141, 37] on span "[DATE]" at bounding box center [132, 34] width 18 height 8
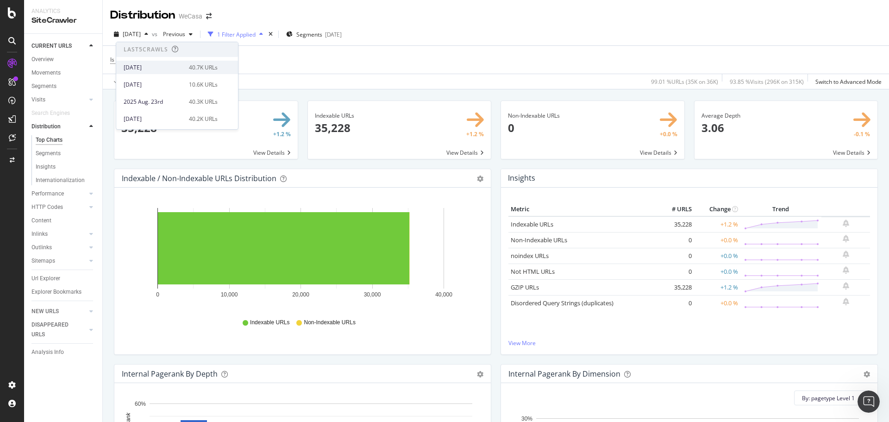
click at [162, 64] on div "[DATE]" at bounding box center [154, 67] width 60 height 8
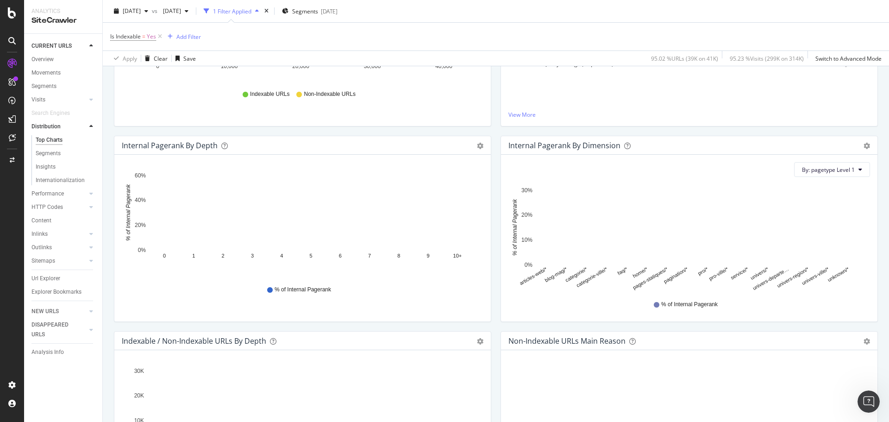
scroll to position [231, 0]
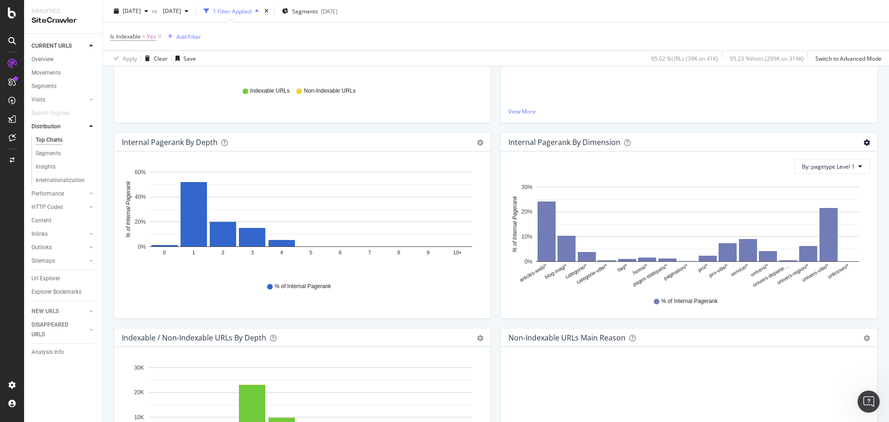
click at [863, 140] on icon "gear" at bounding box center [866, 142] width 6 height 6
click at [831, 207] on span "Export as CSV" at bounding box center [835, 212] width 84 height 13
click at [48, 84] on div "Segments" at bounding box center [43, 86] width 25 height 10
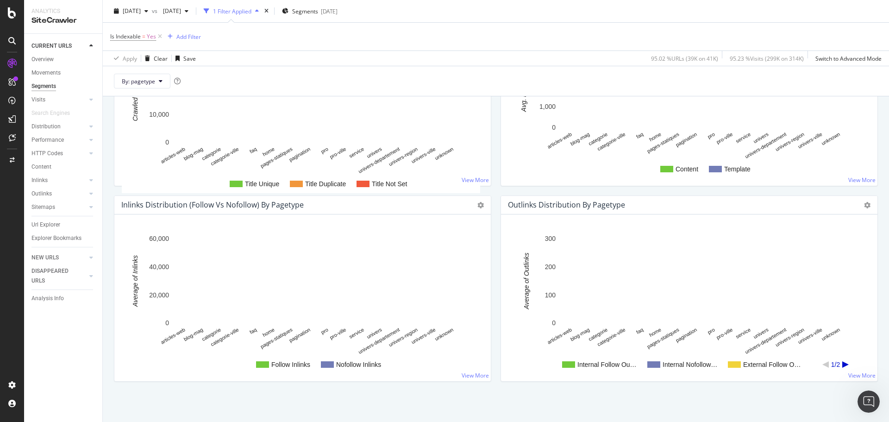
scroll to position [871, 0]
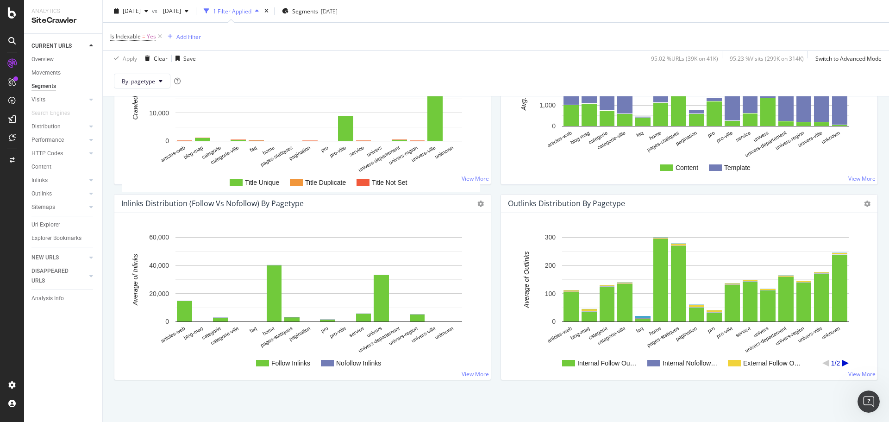
click at [481, 206] on div "Inlinks Distribution (Follow vs Nofollow) by pagetype Chart (by Value) Chart (b…" at bounding box center [302, 203] width 376 height 19
click at [477, 203] on icon at bounding box center [480, 203] width 6 height 6
click at [449, 288] on span "Export as CSV" at bounding box center [448, 289] width 83 height 13
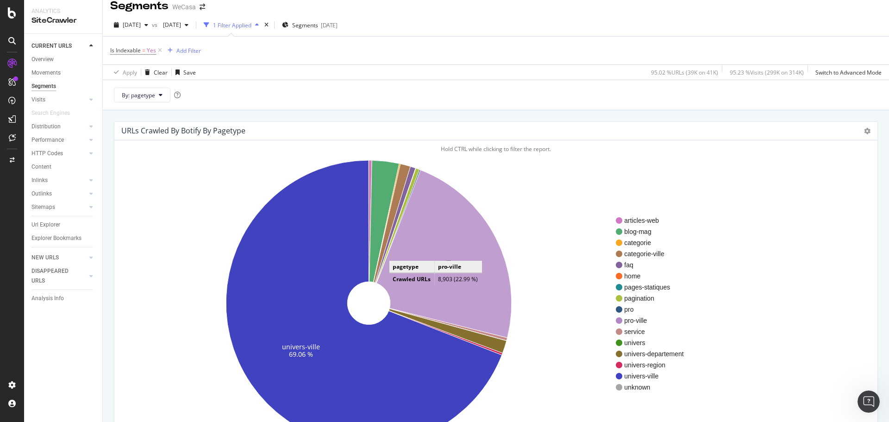
scroll to position [0, 0]
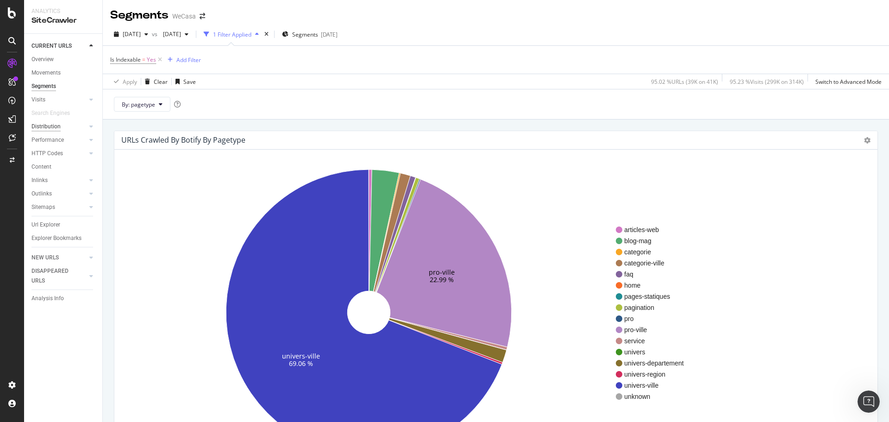
click at [36, 126] on div "Distribution" at bounding box center [45, 127] width 29 height 10
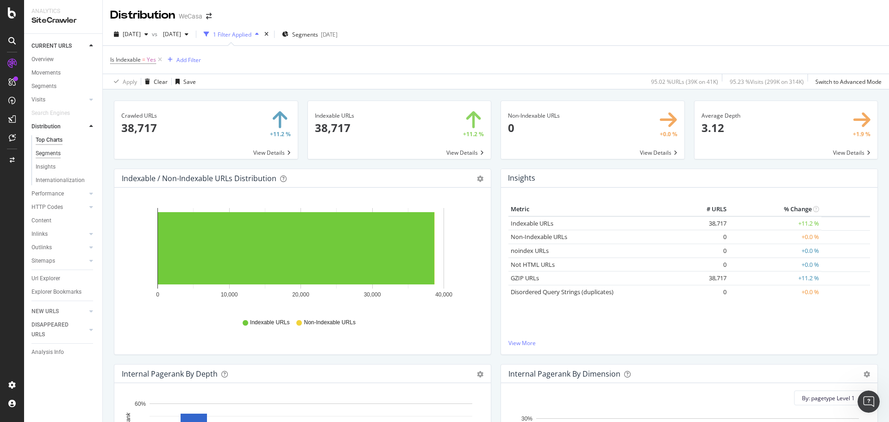
click at [60, 155] on div "Segments" at bounding box center [48, 154] width 25 height 10
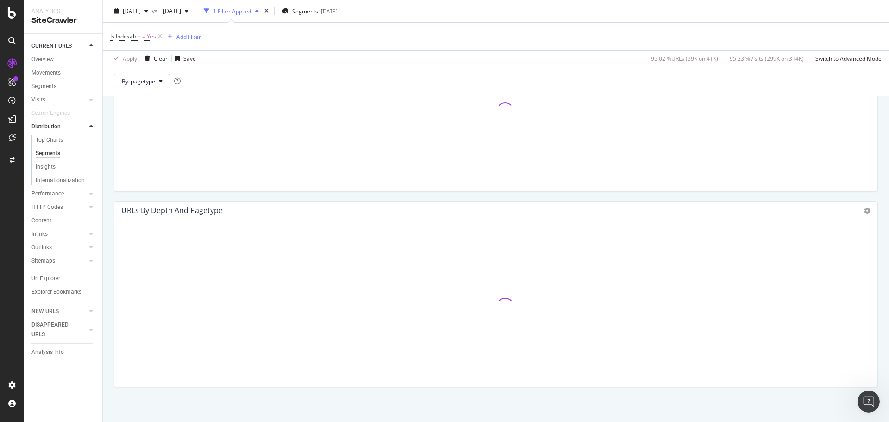
scroll to position [523, 0]
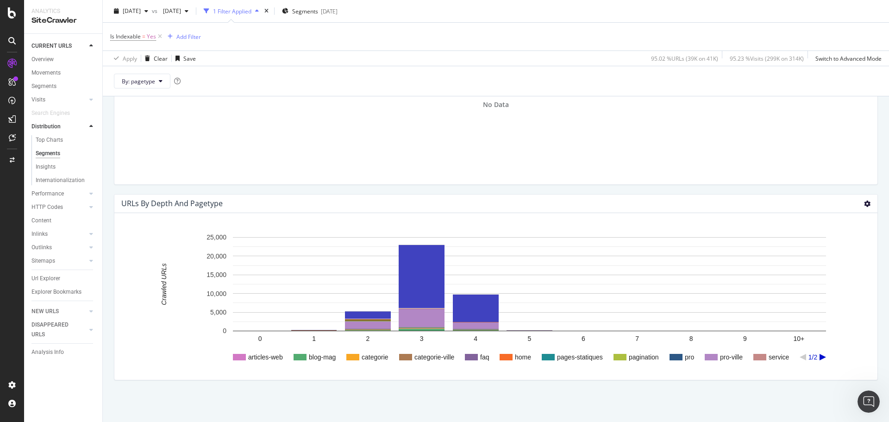
click at [864, 200] on icon at bounding box center [867, 203] width 6 height 6
click at [815, 288] on span "Export as CSV" at bounding box center [829, 289] width 96 height 13
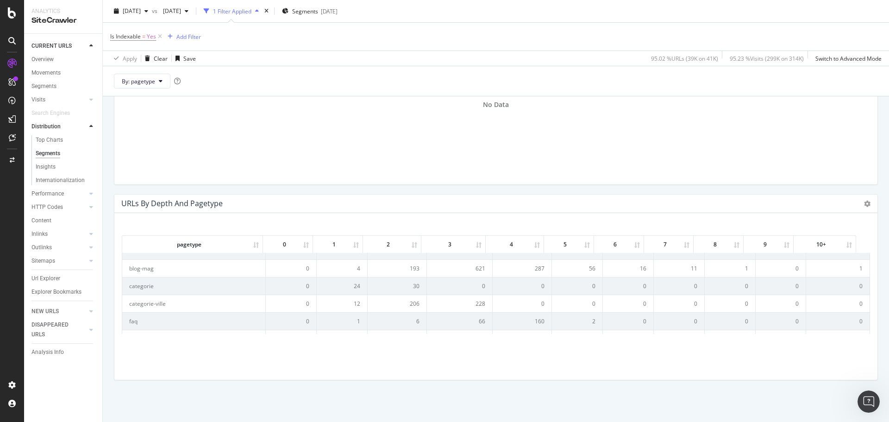
scroll to position [0, 0]
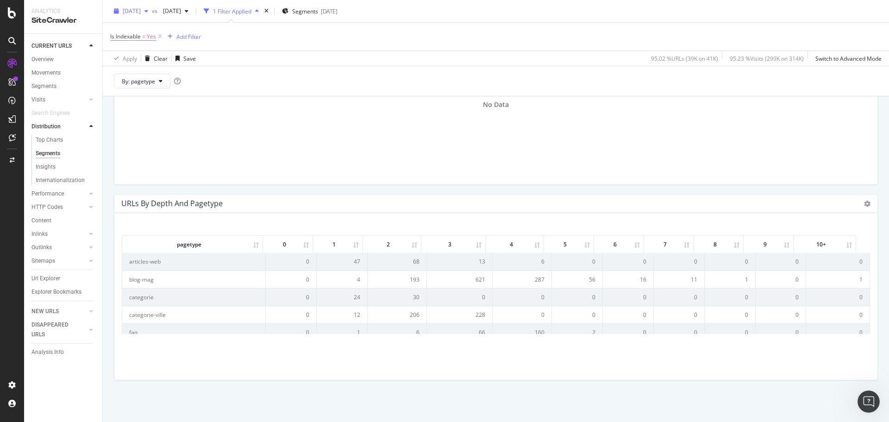
click at [141, 13] on span "[DATE]" at bounding box center [132, 11] width 18 height 8
click at [169, 66] on div "[DATE]" at bounding box center [154, 69] width 60 height 8
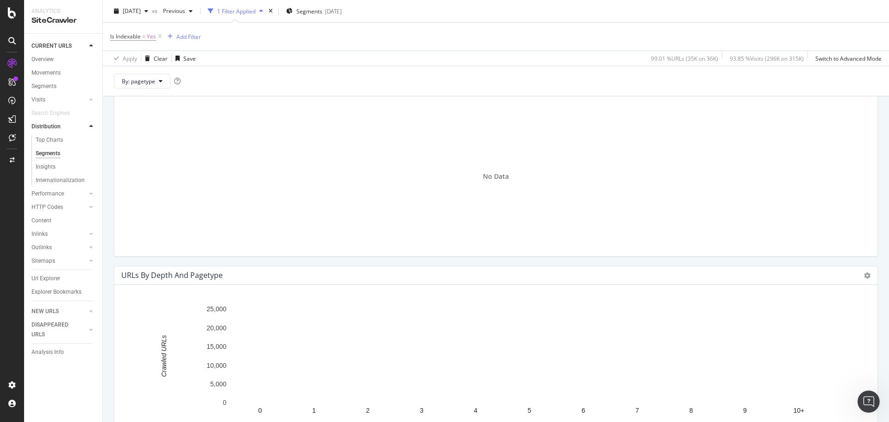
scroll to position [523, 0]
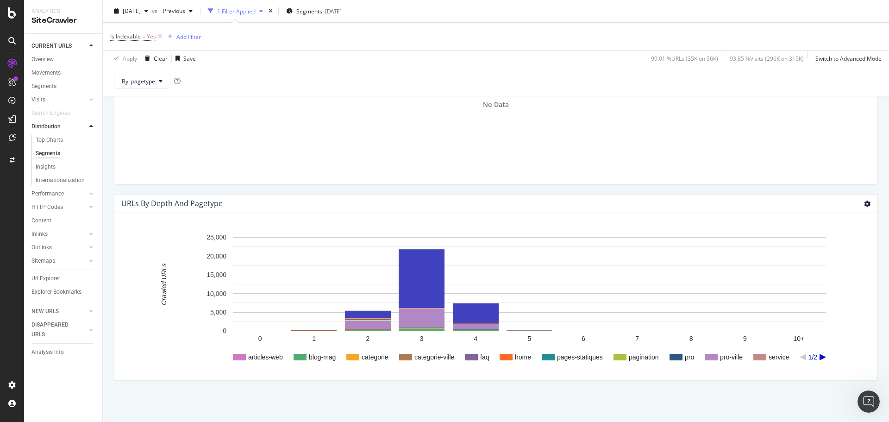
click at [864, 202] on icon at bounding box center [867, 203] width 6 height 6
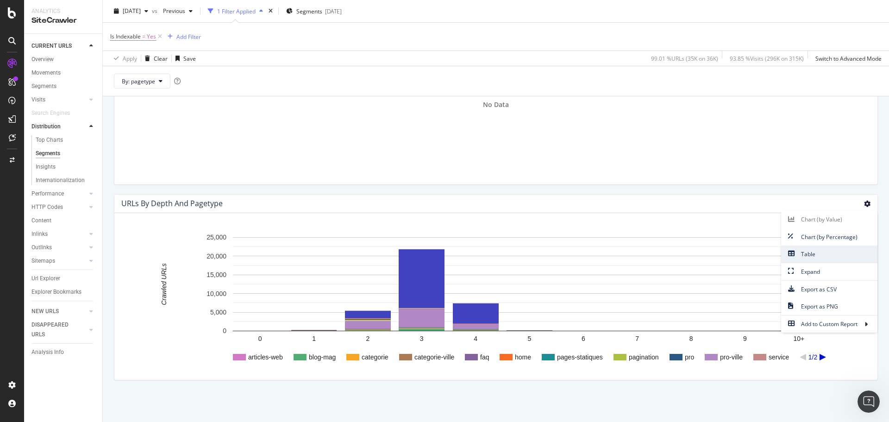
click at [815, 252] on span "Table" at bounding box center [829, 254] width 96 height 13
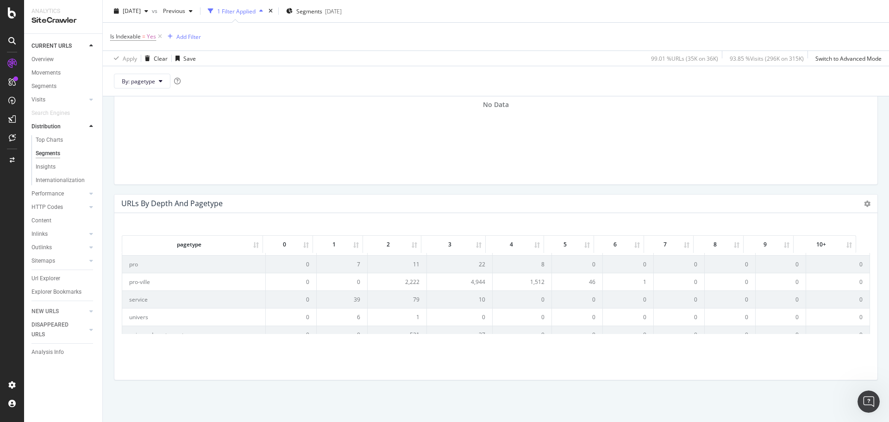
scroll to position [185, 0]
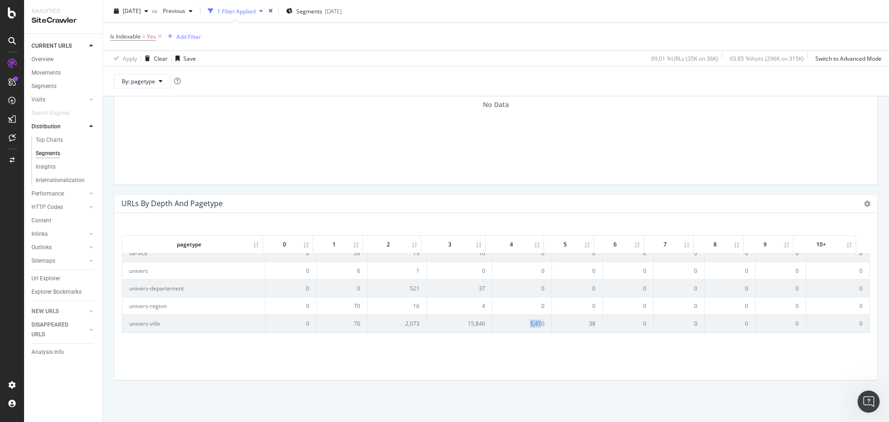
drag, startPoint x: 522, startPoint y: 322, endPoint x: 534, endPoint y: 319, distance: 12.4
click at [534, 319] on td "5,410" at bounding box center [522, 323] width 59 height 18
copy td "5,41"
click at [530, 325] on td "5,410" at bounding box center [522, 323] width 59 height 18
drag, startPoint x: 528, startPoint y: 321, endPoint x: 534, endPoint y: 321, distance: 6.5
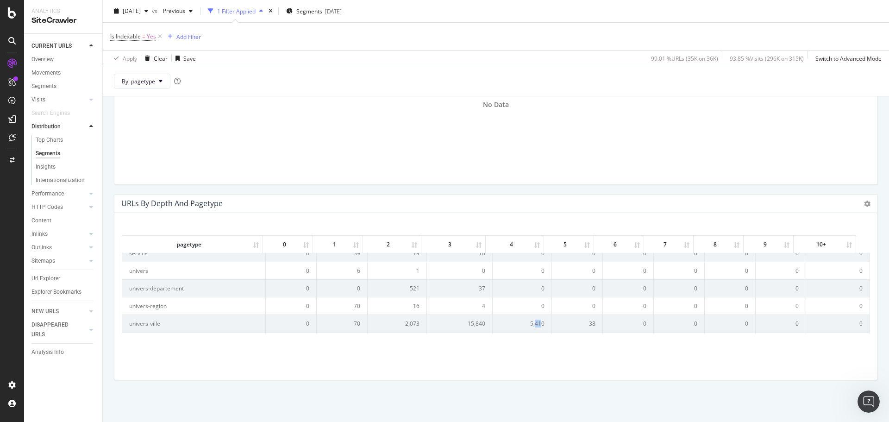
click at [534, 321] on td "5,410" at bounding box center [522, 323] width 59 height 18
drag, startPoint x: 183, startPoint y: 328, endPoint x: 153, endPoint y: 259, distance: 75.7
click at [126, 324] on td "univers-ville" at bounding box center [194, 323] width 144 height 18
copy td "univers-ville"
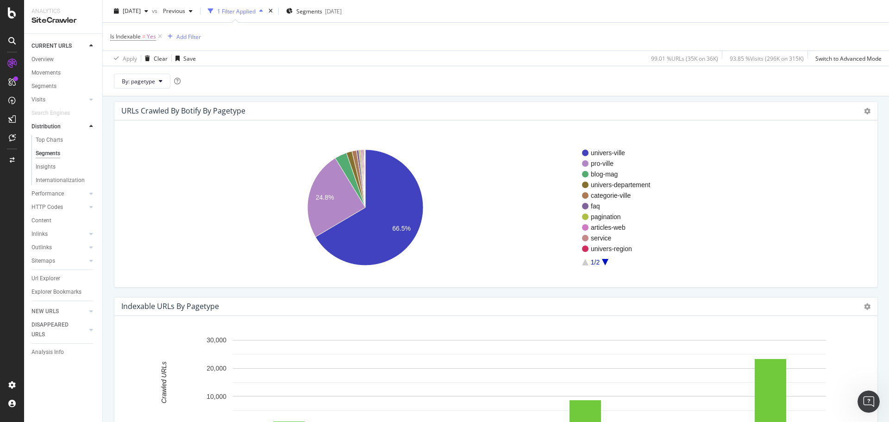
scroll to position [0, 0]
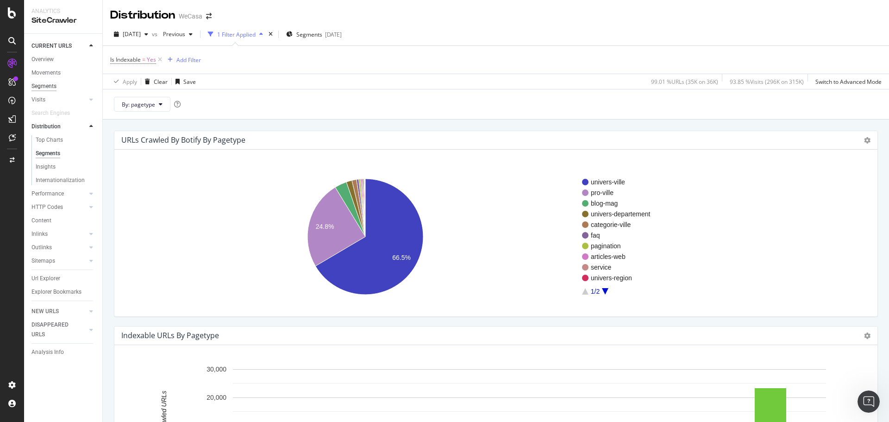
click at [48, 85] on div "Segments" at bounding box center [43, 86] width 25 height 10
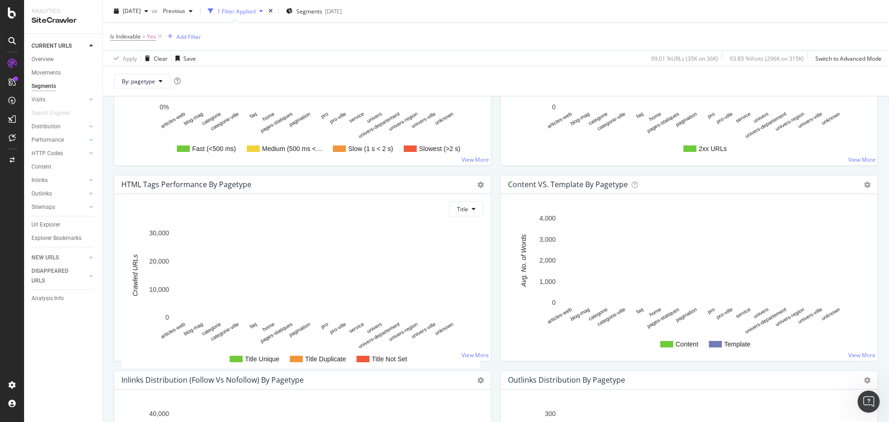
scroll to position [871, 0]
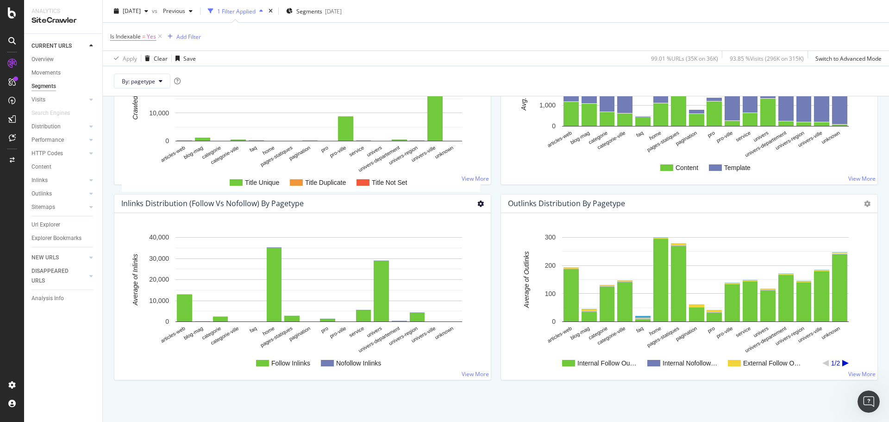
click at [477, 201] on icon at bounding box center [480, 203] width 6 height 6
click at [441, 254] on span "Table" at bounding box center [448, 254] width 83 height 13
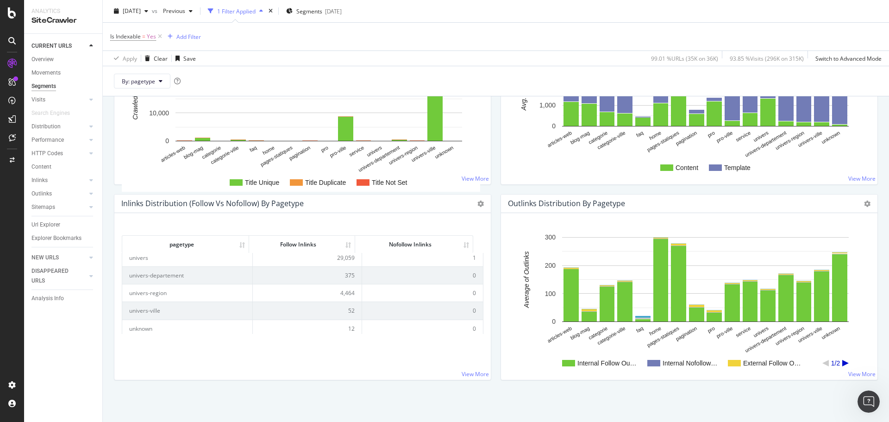
scroll to position [201, 0]
click at [141, 9] on span "[DATE]" at bounding box center [132, 11] width 18 height 8
click at [175, 44] on div "[DATE]" at bounding box center [154, 44] width 60 height 8
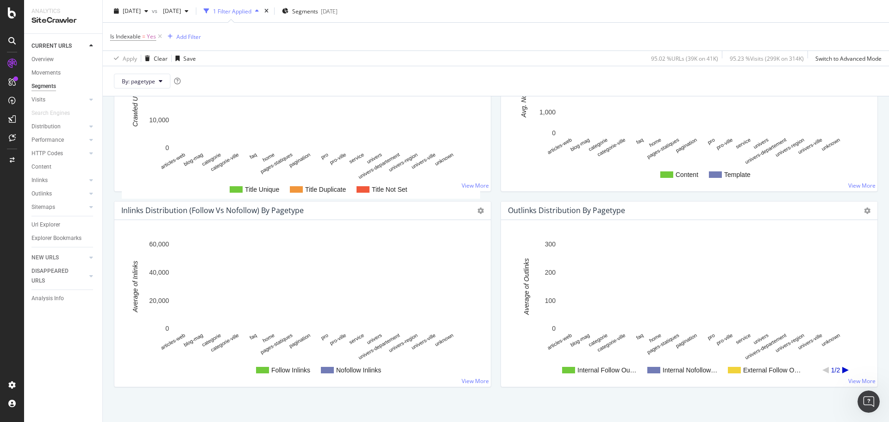
scroll to position [871, 0]
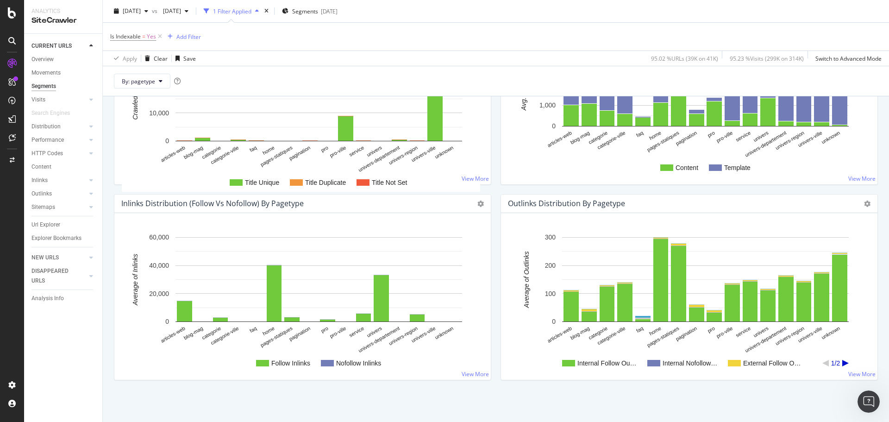
click at [477, 199] on div "Chart (by Value) Chart (by Percentage) Table Expand Export as CSV Export as PNG" at bounding box center [480, 203] width 6 height 11
click at [477, 203] on icon at bounding box center [480, 203] width 6 height 6
click at [449, 255] on span "Table" at bounding box center [448, 254] width 83 height 13
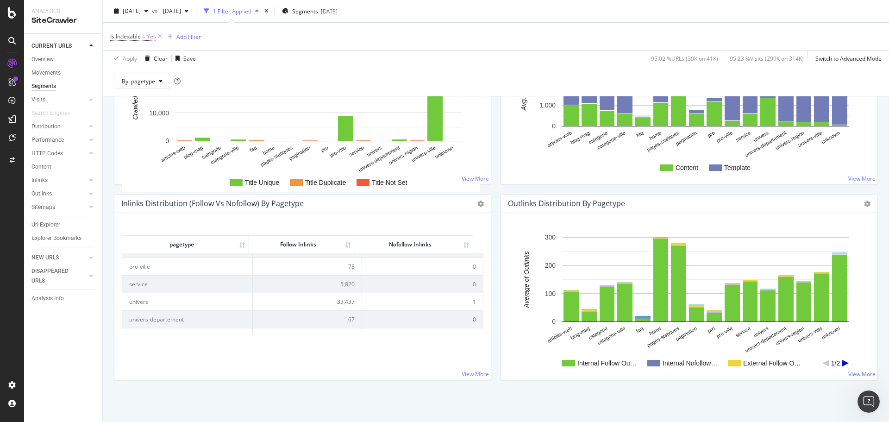
scroll to position [139, 0]
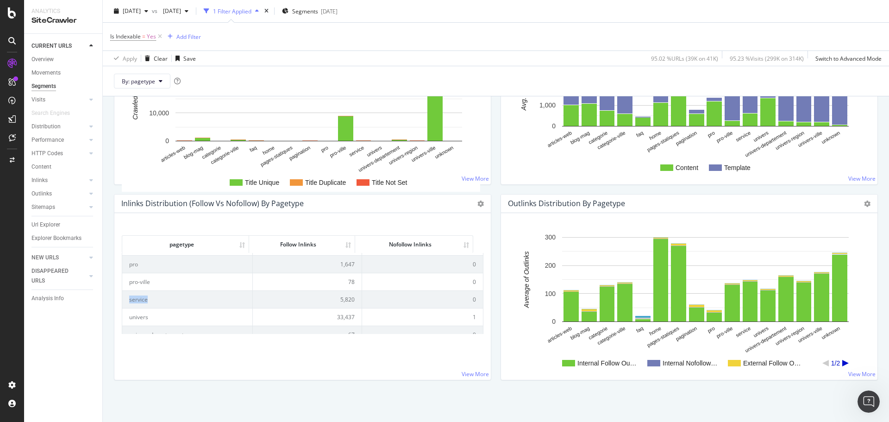
drag, startPoint x: 147, startPoint y: 299, endPoint x: 128, endPoint y: 301, distance: 19.6
click at [128, 301] on td "service" at bounding box center [187, 299] width 131 height 18
copy td "service"
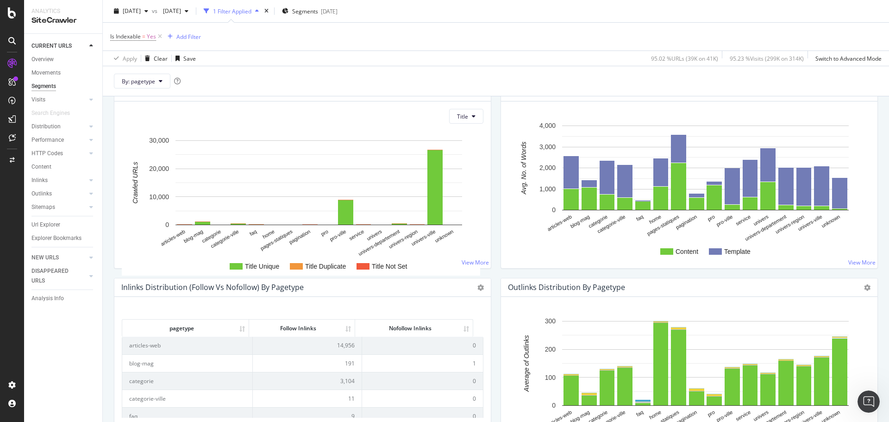
scroll to position [871, 0]
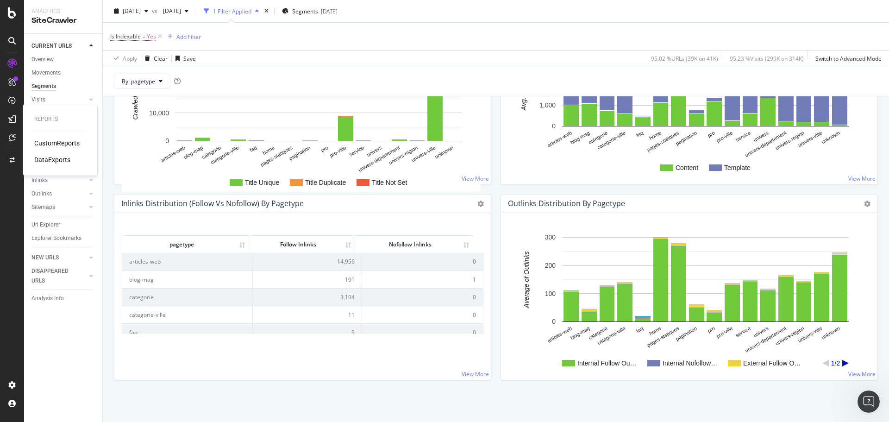
click at [56, 144] on div "CustomReports" at bounding box center [56, 142] width 45 height 9
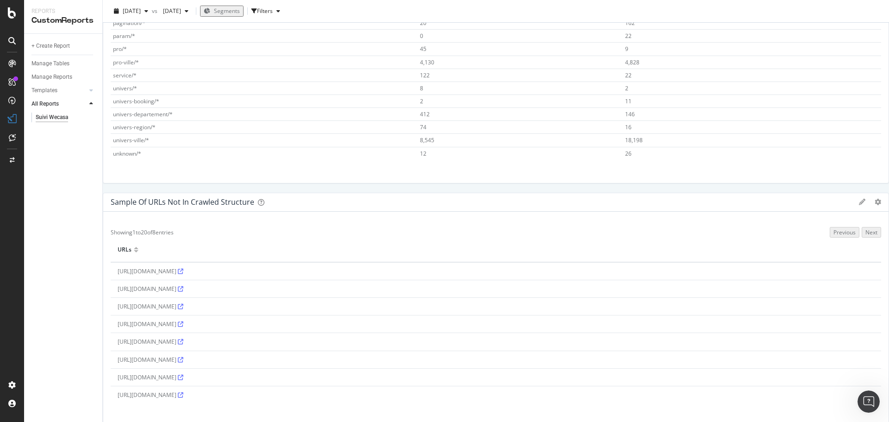
scroll to position [777, 0]
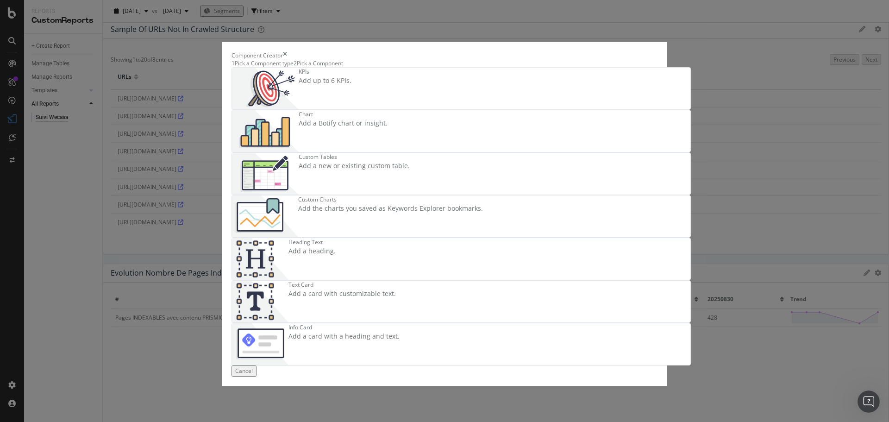
click at [657, 54] on div "Component Creator" at bounding box center [444, 55] width 426 height 8
click at [287, 51] on icon "times" at bounding box center [285, 55] width 4 height 8
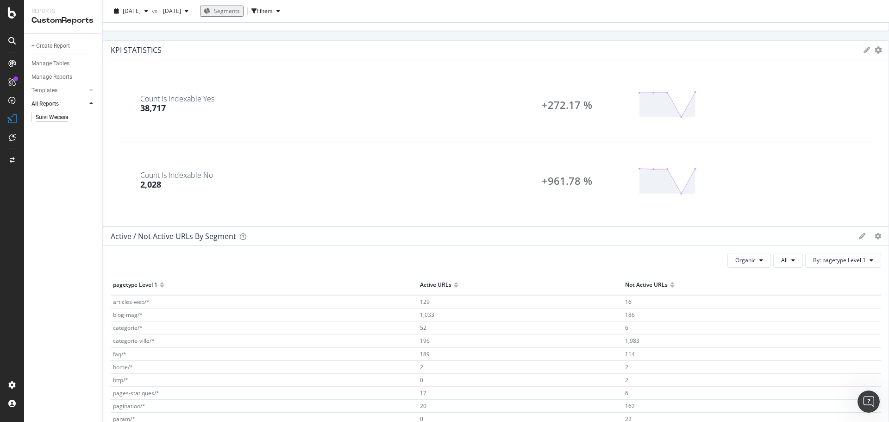
scroll to position [0, 0]
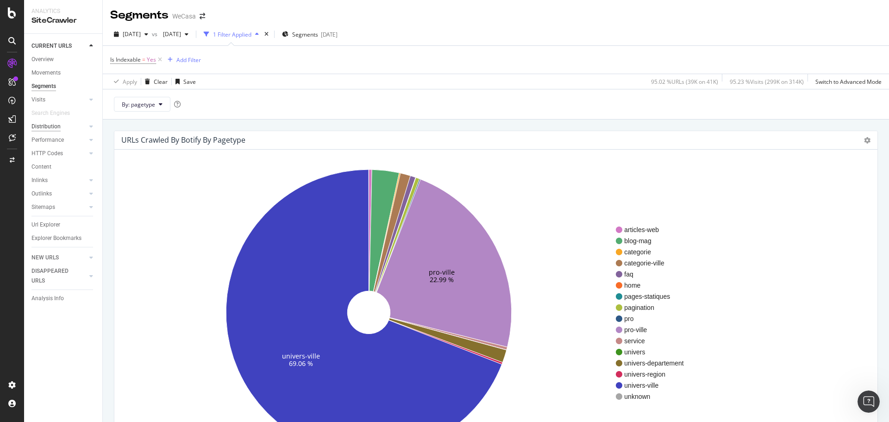
click at [51, 124] on div "Distribution" at bounding box center [45, 127] width 29 height 10
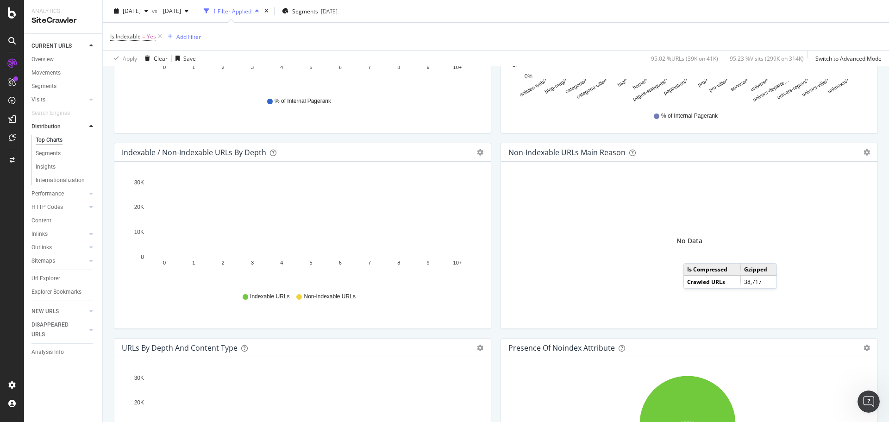
scroll to position [231, 0]
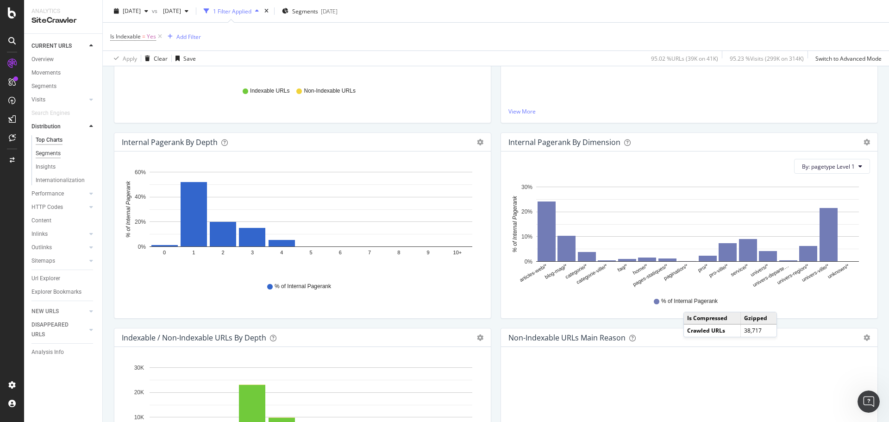
click at [58, 150] on div "Segments" at bounding box center [48, 154] width 25 height 10
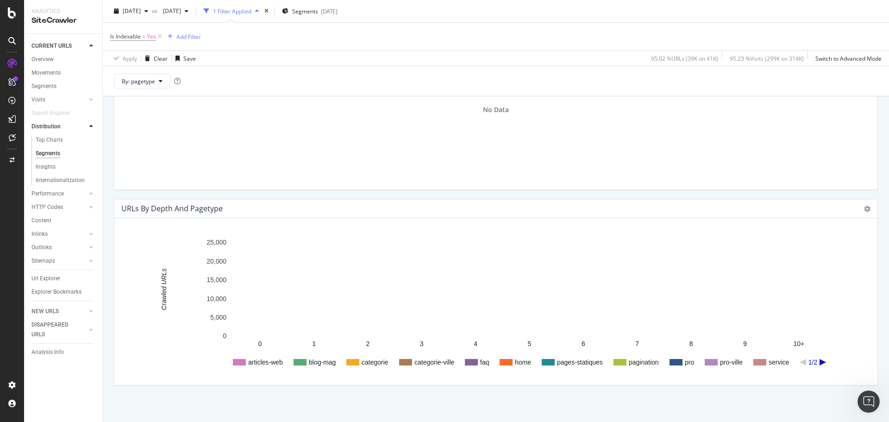
scroll to position [523, 0]
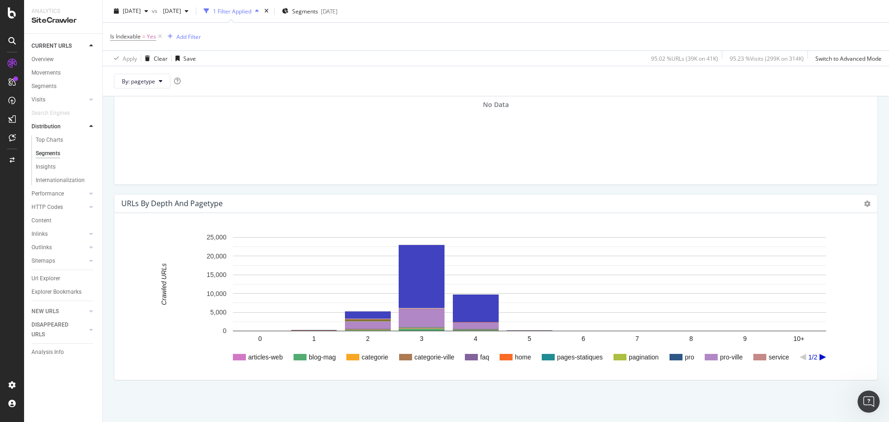
click at [864, 200] on div "Chart (by Value) Chart (by Percentage) Table Expand Export as CSV Export as PNG…" at bounding box center [867, 203] width 6 height 11
click at [864, 201] on icon at bounding box center [867, 203] width 6 height 6
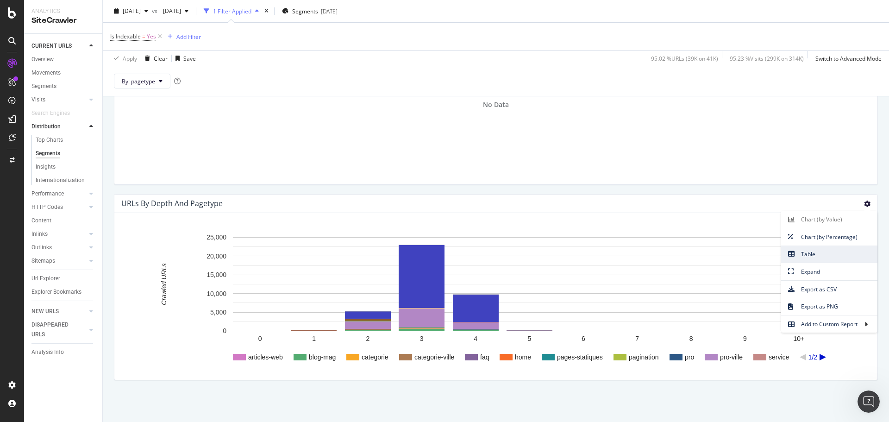
click at [840, 252] on span "Table" at bounding box center [829, 254] width 96 height 13
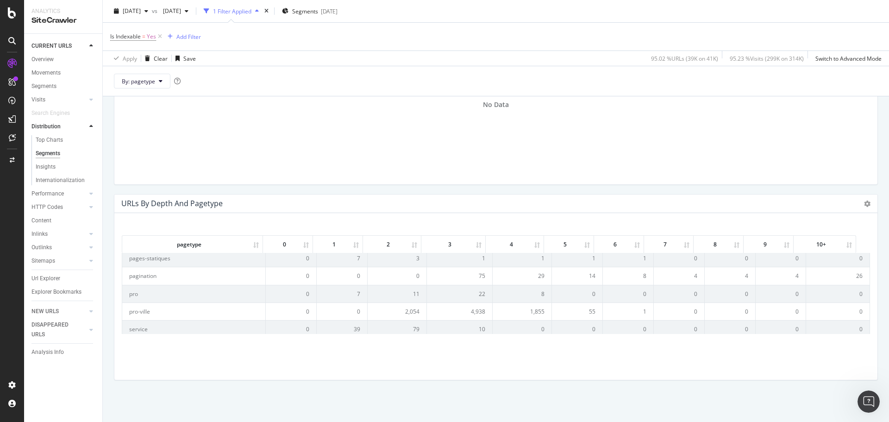
scroll to position [63, 0]
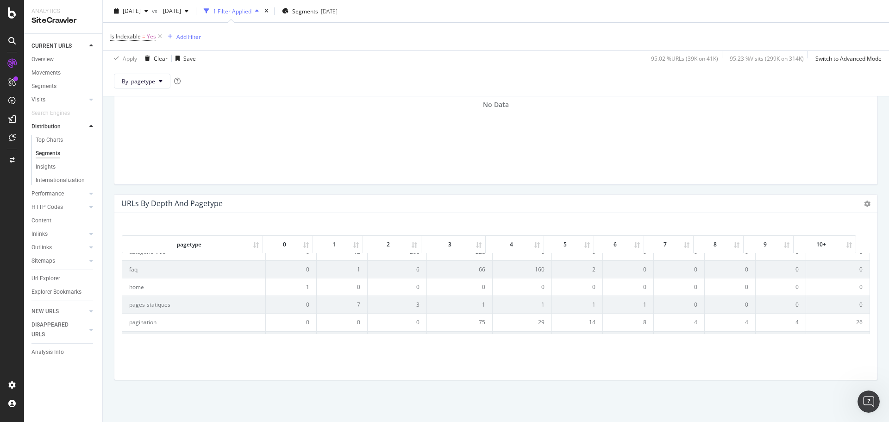
click at [846, 321] on td "26" at bounding box center [837, 322] width 63 height 18
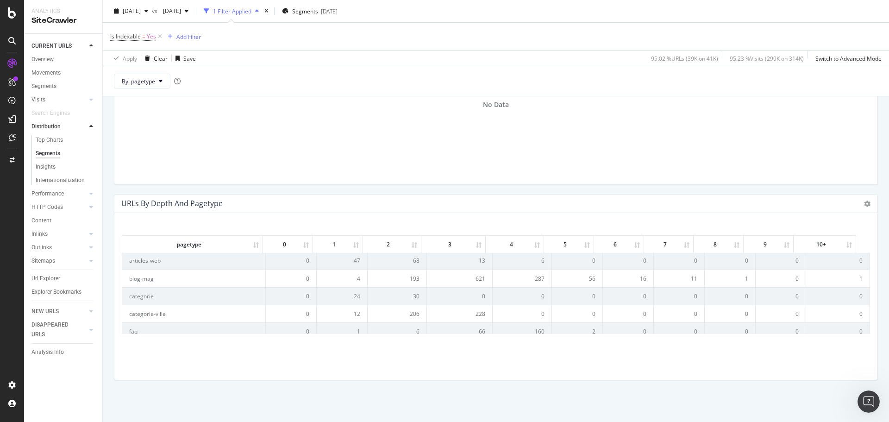
scroll to position [0, 0]
